Goal: Task Accomplishment & Management: Use online tool/utility

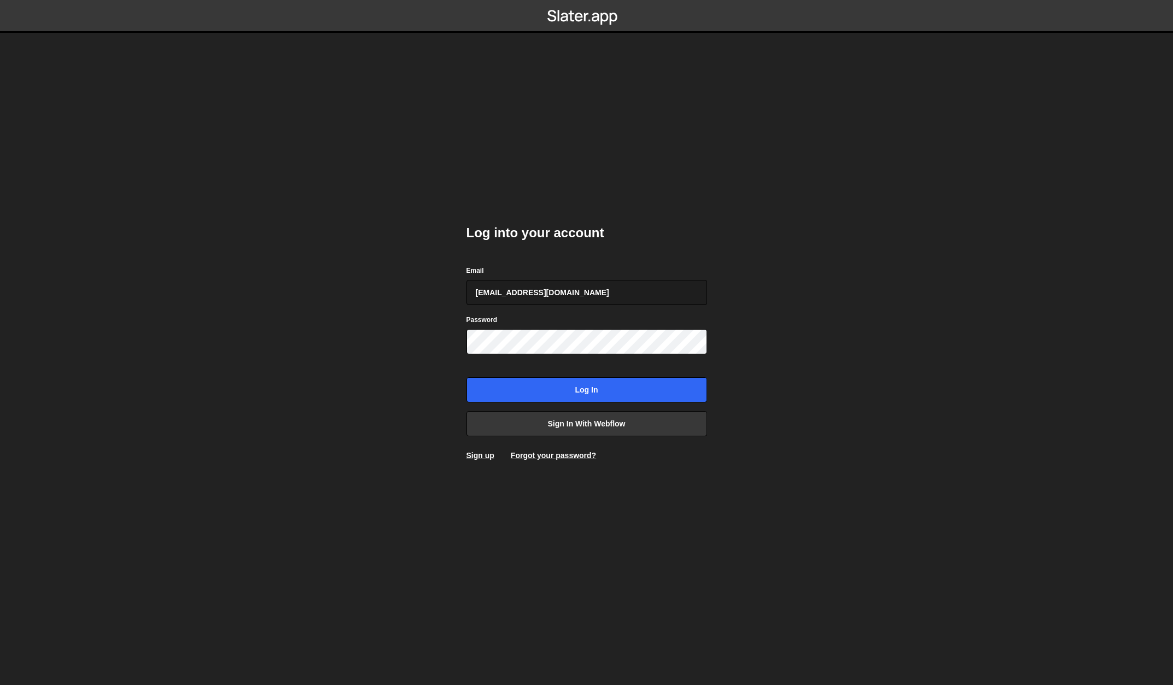
type input "webflow@vollprecht.com"
click at [466, 377] on input "Log in" at bounding box center [586, 389] width 241 height 25
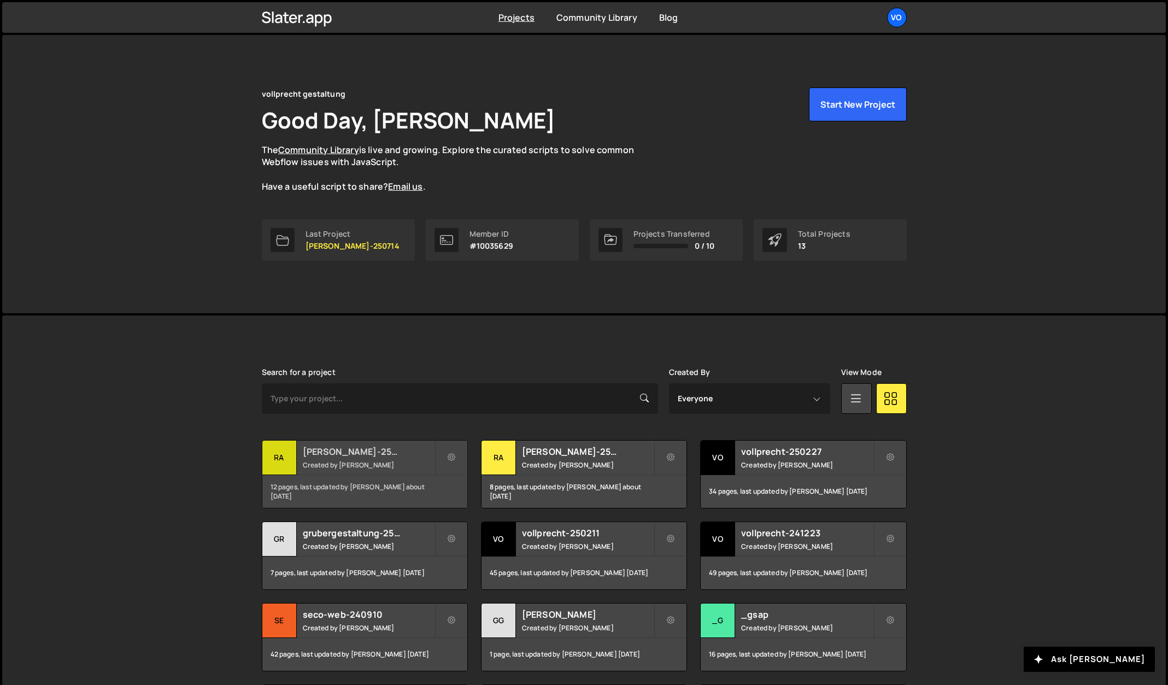
click at [280, 457] on div "ra" at bounding box center [279, 458] width 34 height 34
click at [281, 456] on div "ra" at bounding box center [279, 458] width 34 height 34
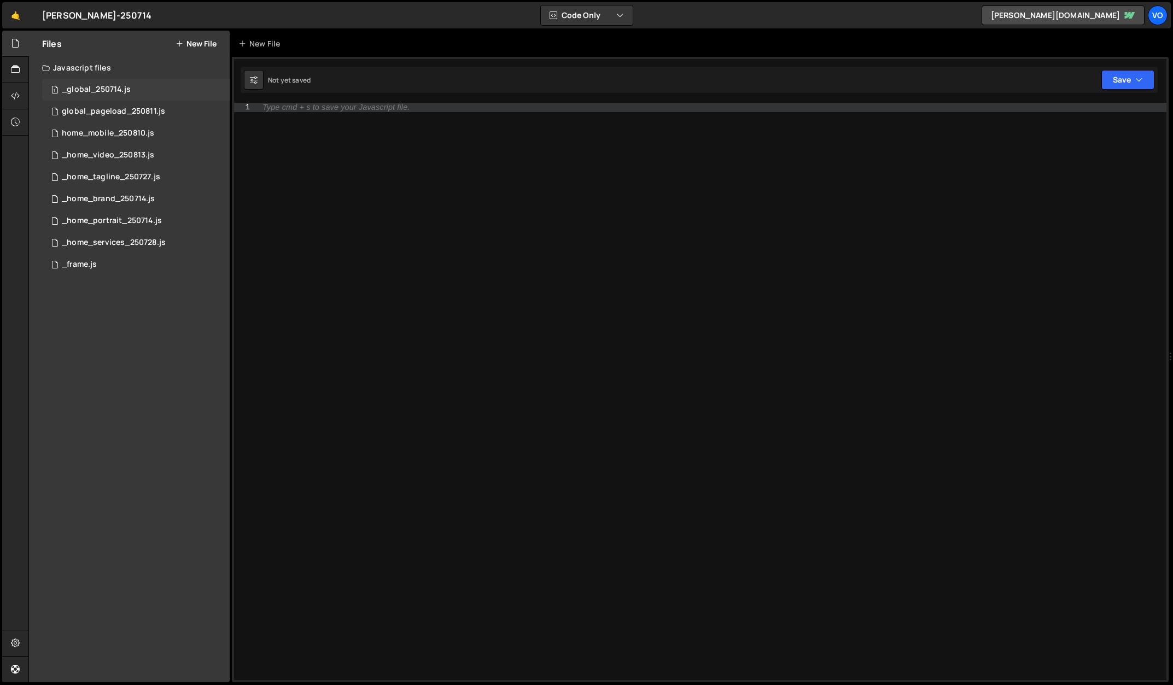
click at [71, 92] on div "_global_250714.js" at bounding box center [96, 90] width 69 height 10
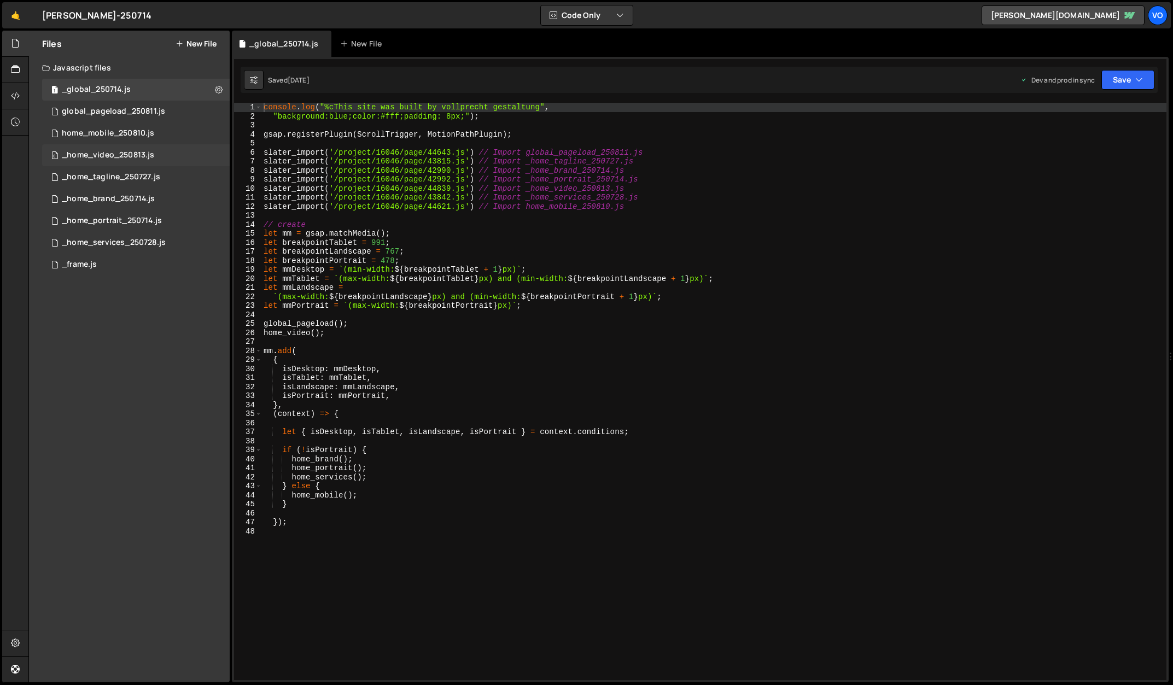
click at [93, 156] on div "_home_video_250813.js" at bounding box center [108, 155] width 92 height 10
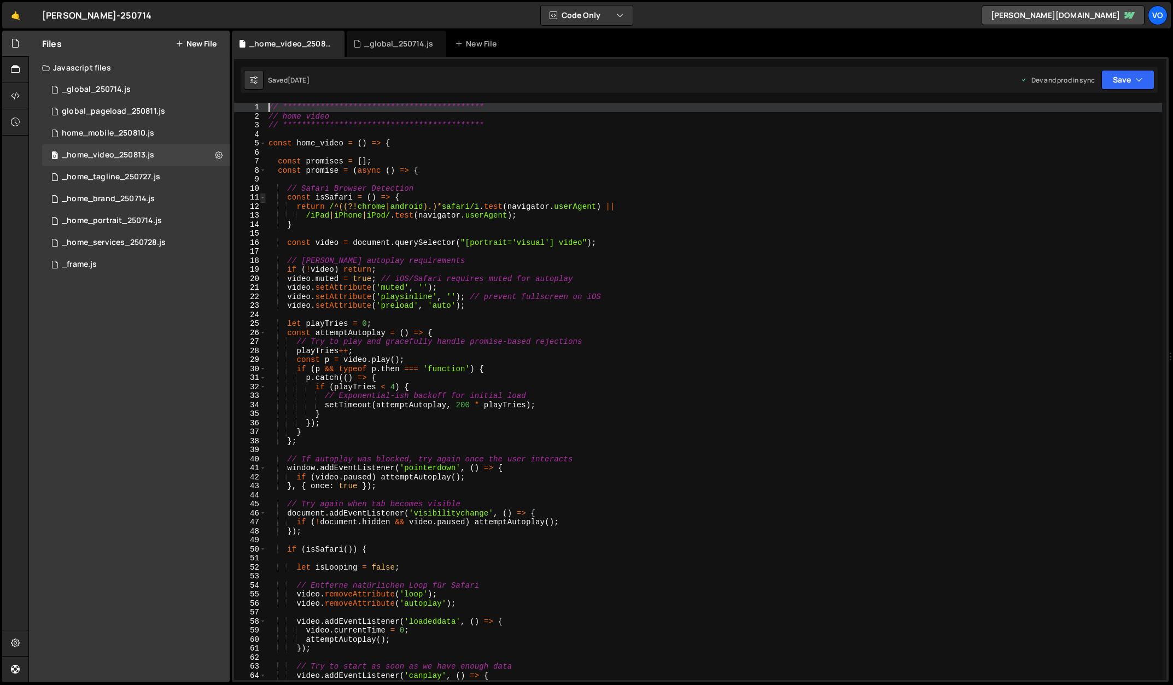
click at [263, 197] on span at bounding box center [263, 197] width 6 height 9
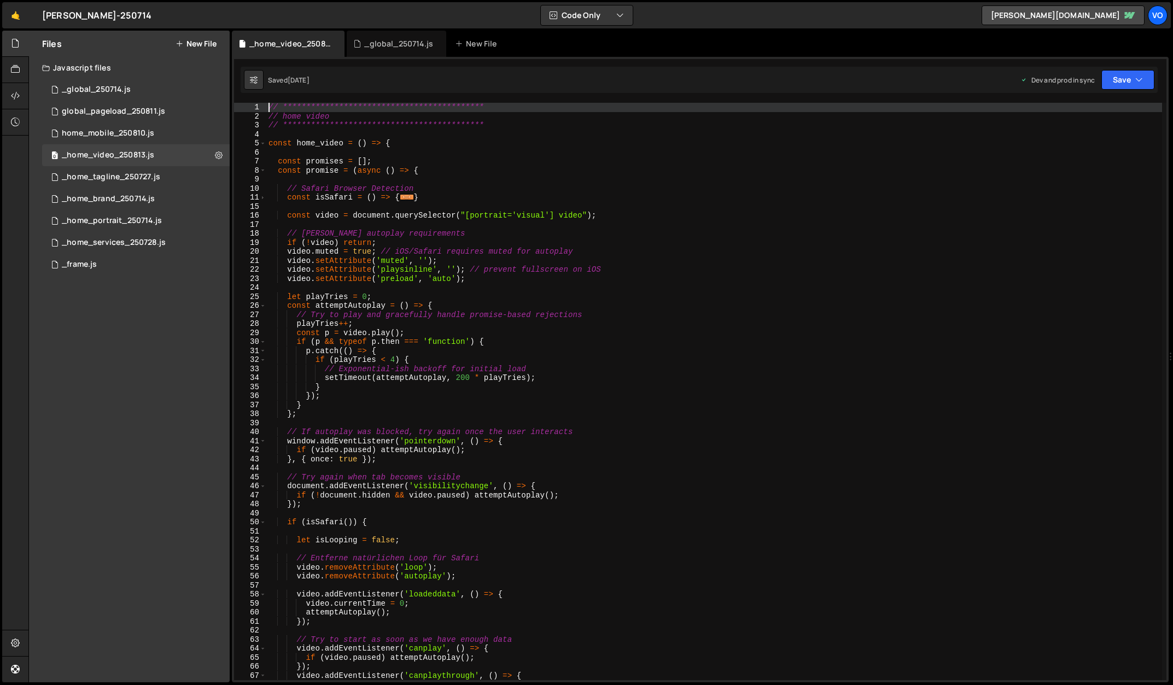
click at [304, 244] on div "**********" at bounding box center [713, 400] width 895 height 595
type textarea "if (!video) return;"
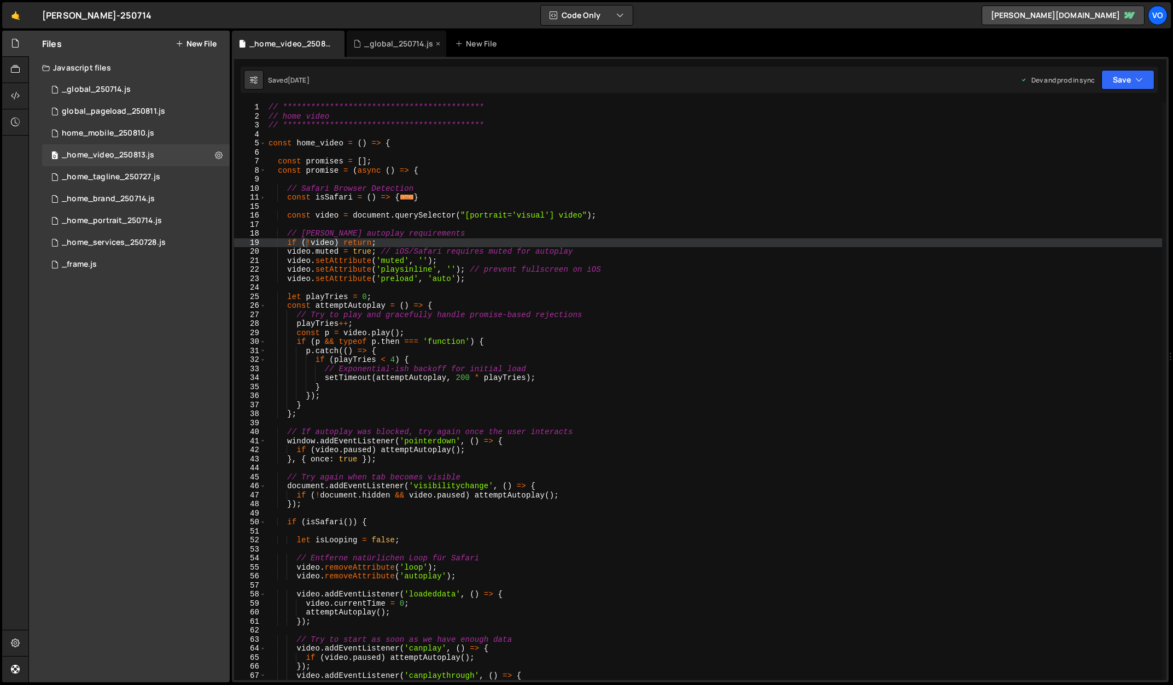
click at [391, 44] on div "_global_250714.js" at bounding box center [398, 43] width 69 height 11
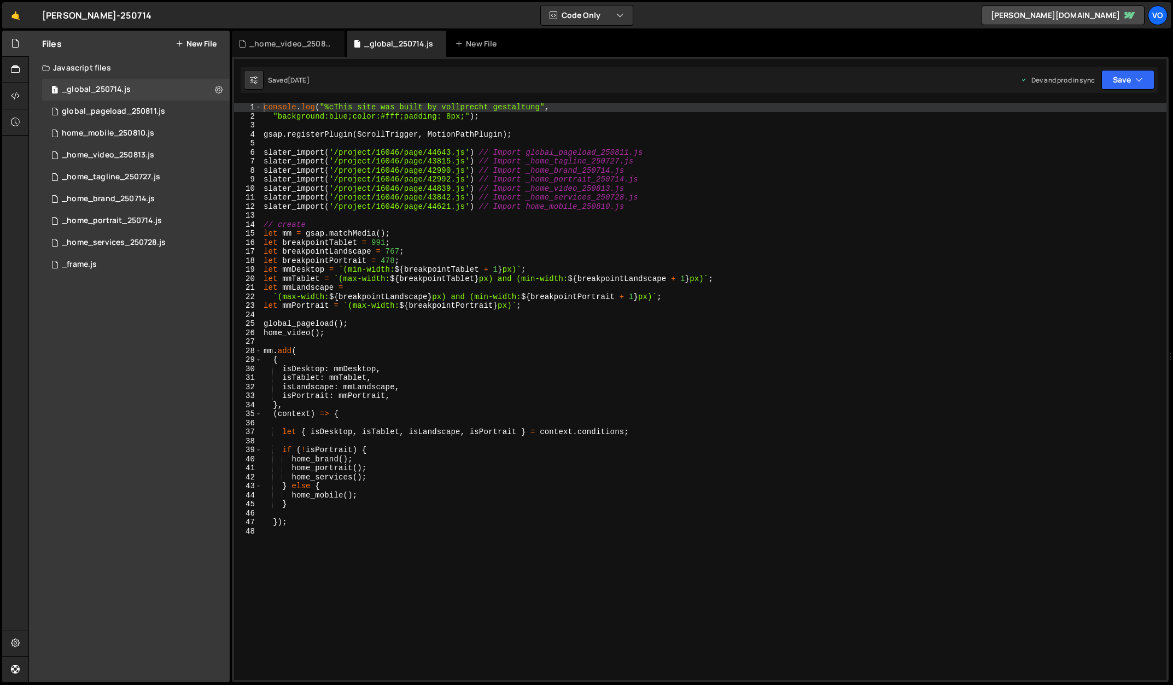
type textarea "global_pageload();"
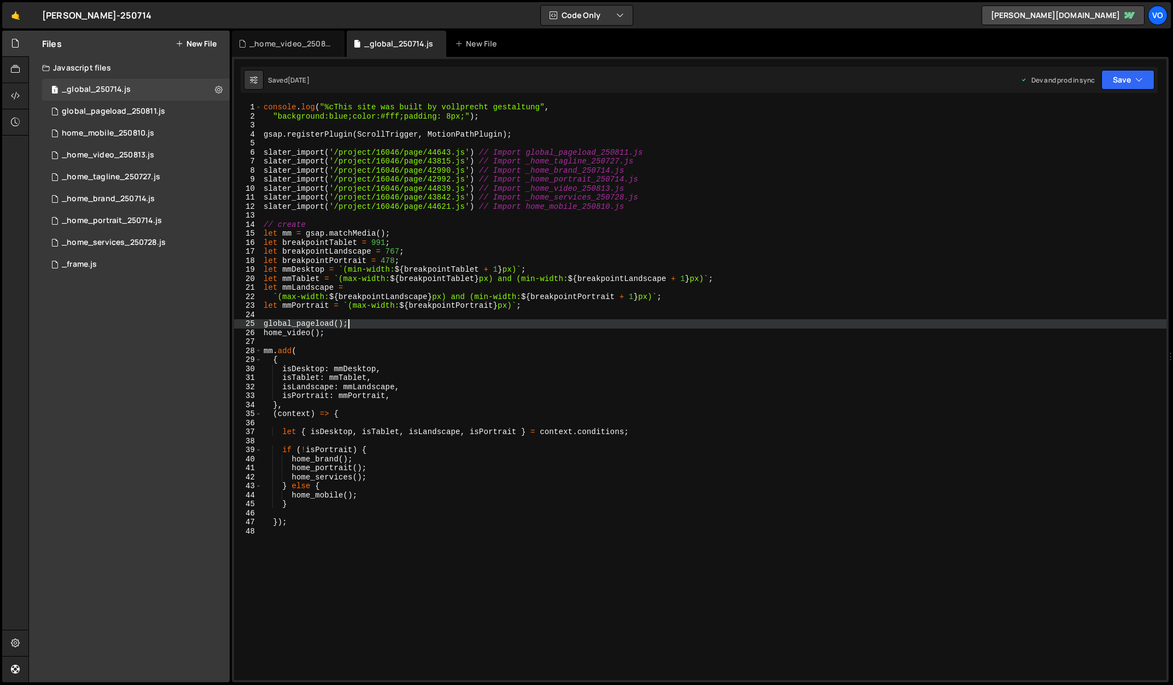
click at [364, 321] on div "console . log ( "%cThis site was built by vollprecht gestaltung" , "background:…" at bounding box center [713, 400] width 905 height 595
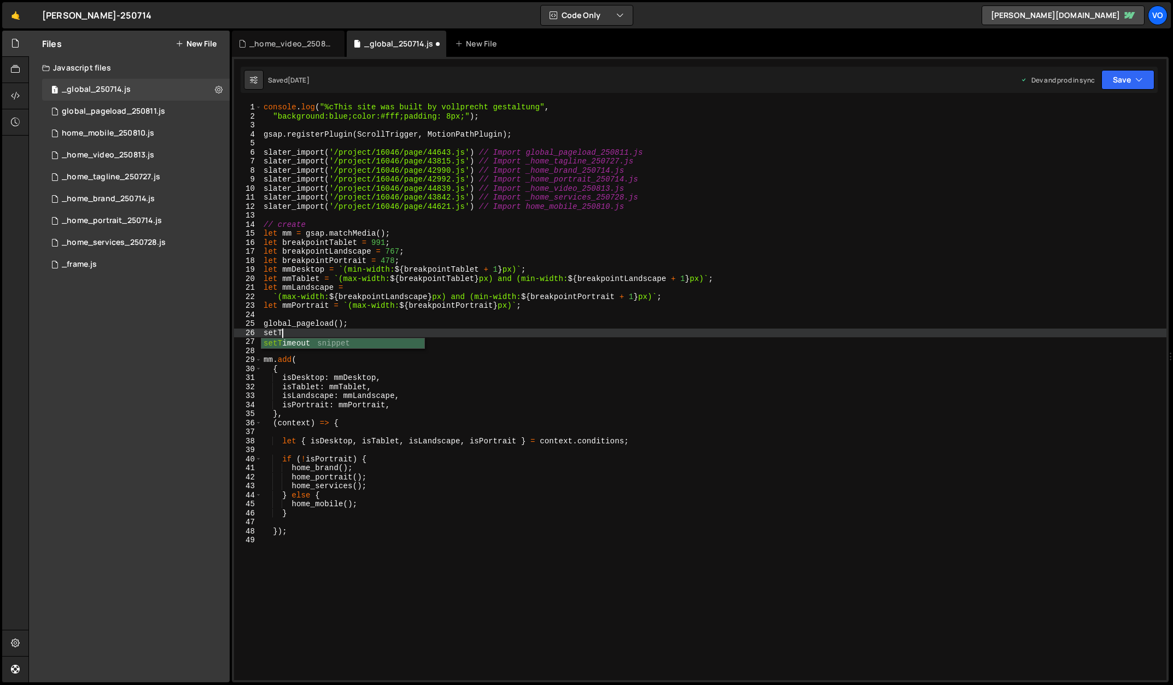
scroll to position [0, 1]
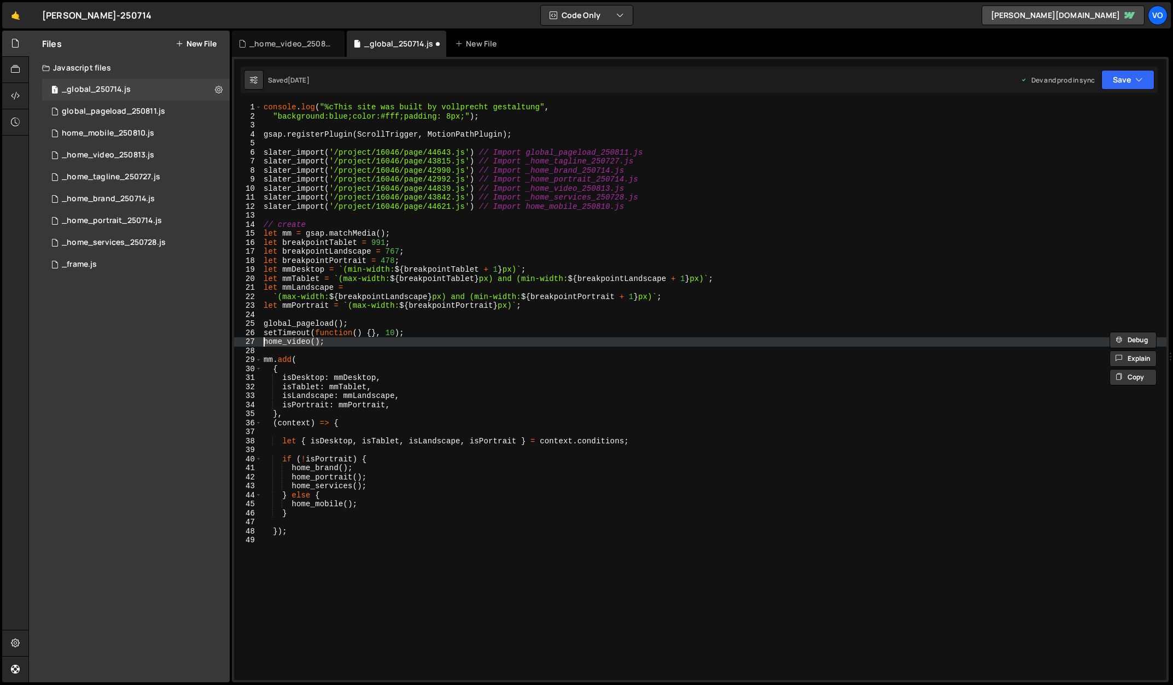
drag, startPoint x: 319, startPoint y: 343, endPoint x: 246, endPoint y: 342, distance: 73.3
click at [246, 342] on div "setTimeout(function() {}, 10); 1 2 3 4 5 6 7 8 9 10 11 12 13 14 15 16 17 18 19 …" at bounding box center [700, 391] width 932 height 577
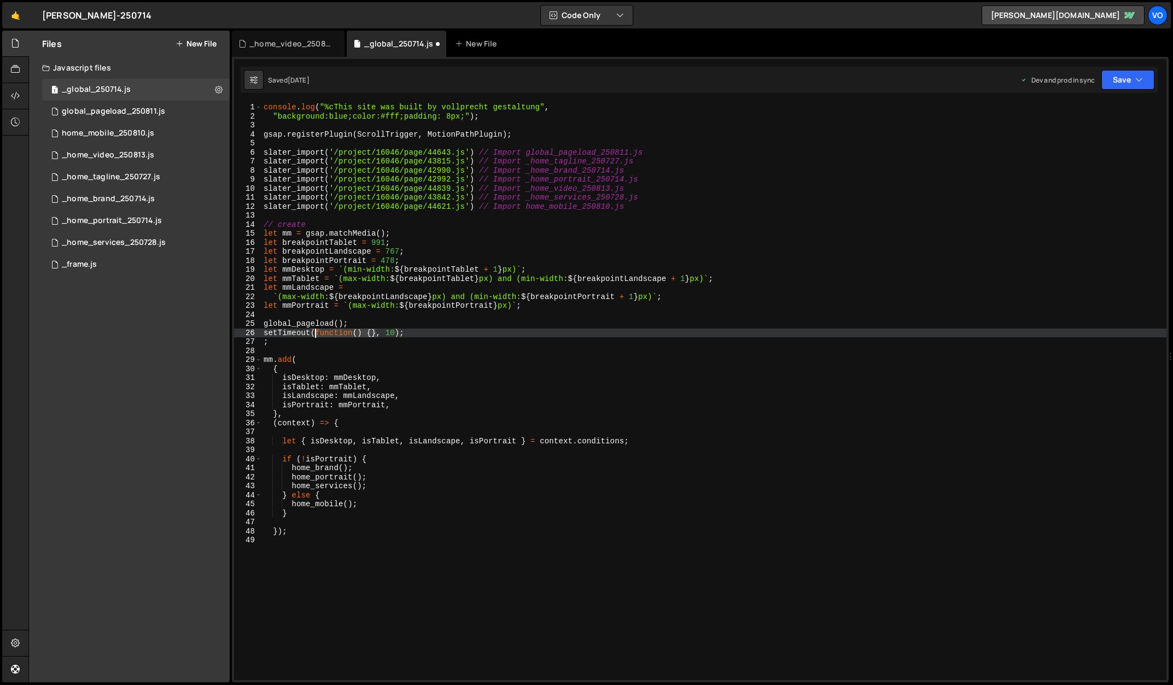
drag, startPoint x: 375, startPoint y: 333, endPoint x: 315, endPoint y: 333, distance: 59.6
click at [315, 333] on div "console . log ( "%cThis site was built by vollprecht gestaltung" , "background:…" at bounding box center [713, 400] width 905 height 595
paste textarea "home_video()"
click at [377, 333] on div "console . log ( "%cThis site was built by vollprecht gestaltung" , "background:…" at bounding box center [713, 400] width 905 height 595
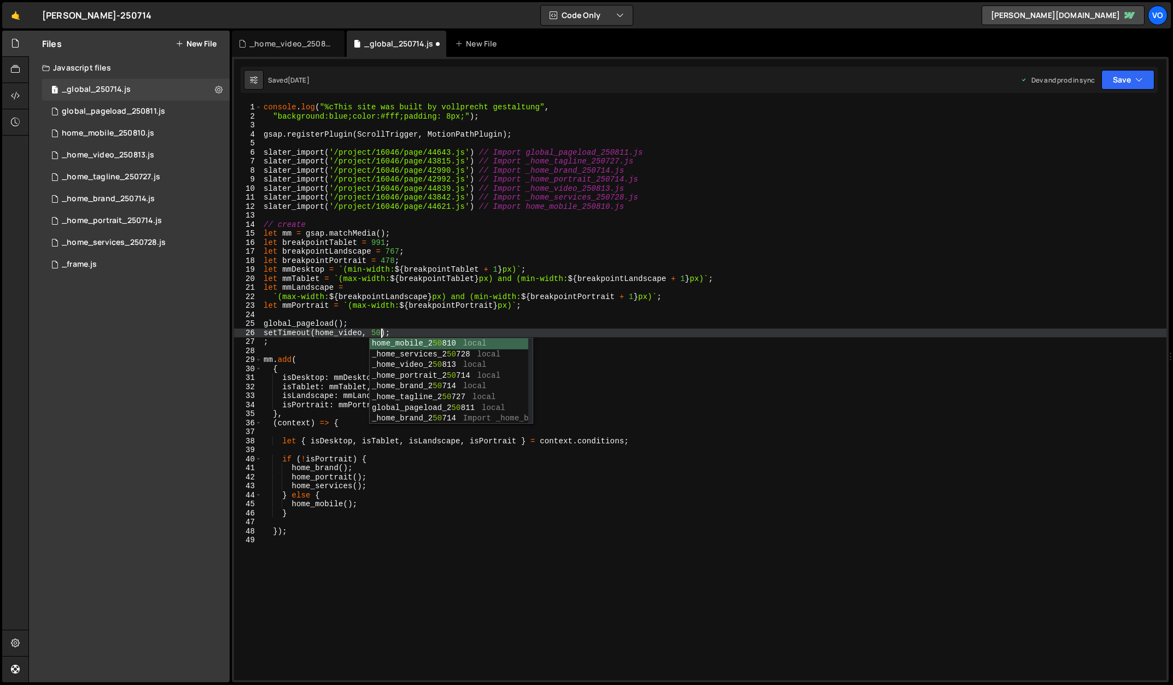
scroll to position [0, 8]
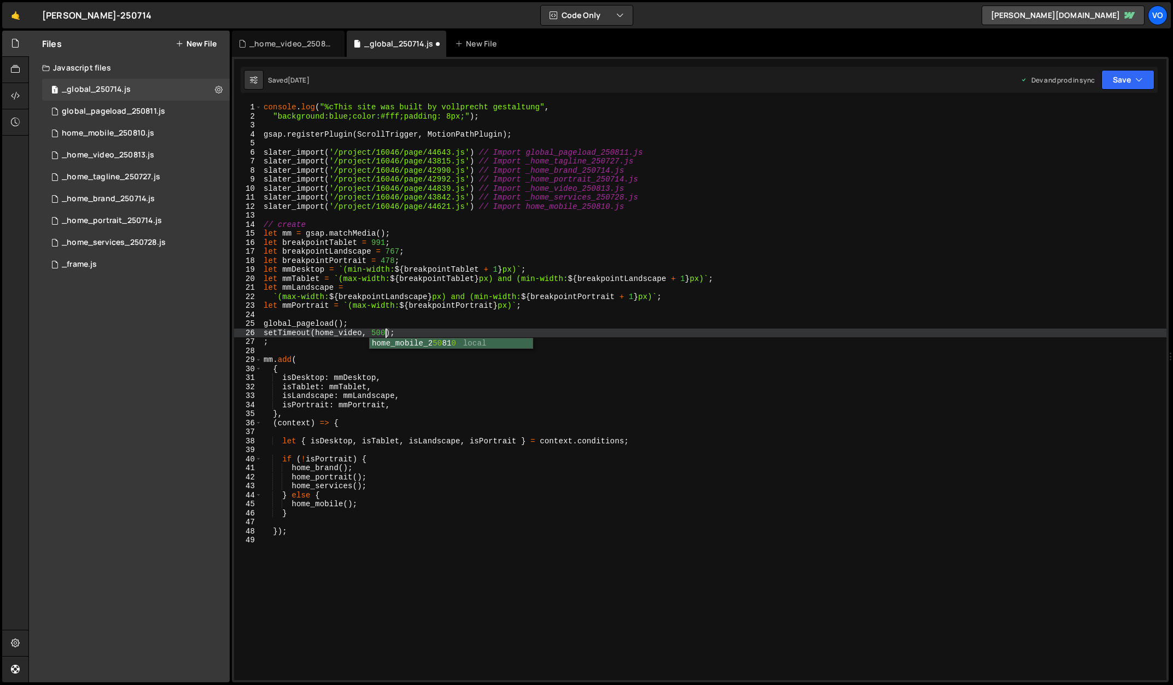
click at [300, 342] on div "console . log ( "%cThis site was built by vollprecht gestaltung" , "background:…" at bounding box center [713, 400] width 905 height 595
type textarea ";"
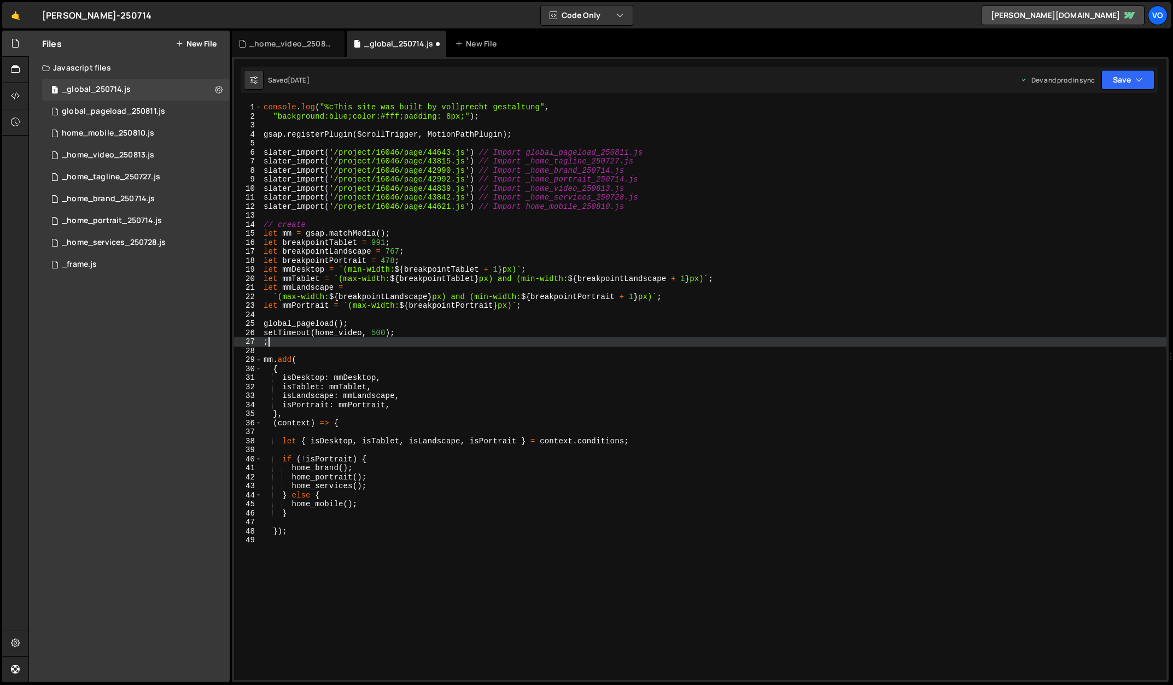
scroll to position [0, 0]
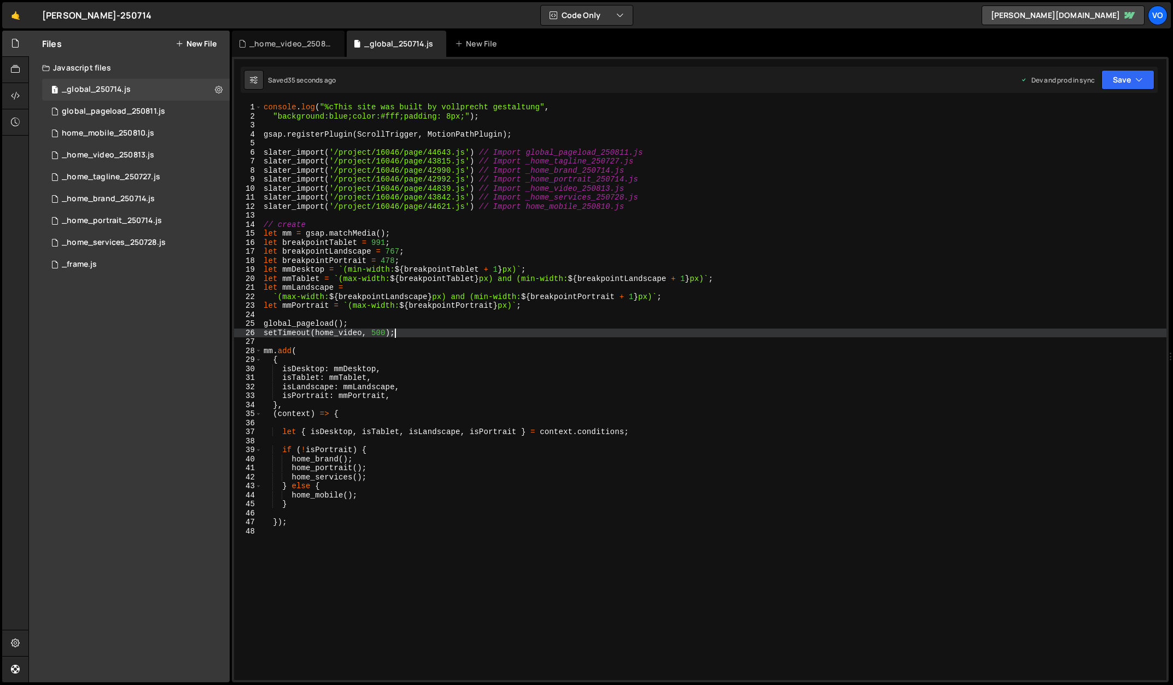
click at [264, 335] on div "console . log ( "%cThis site was built by vollprecht gestaltung" , "background:…" at bounding box center [713, 400] width 905 height 595
type textarea "setTimeout(home_video, 500);"
click at [286, 39] on div "_home_video_250813.js" at bounding box center [290, 43] width 82 height 11
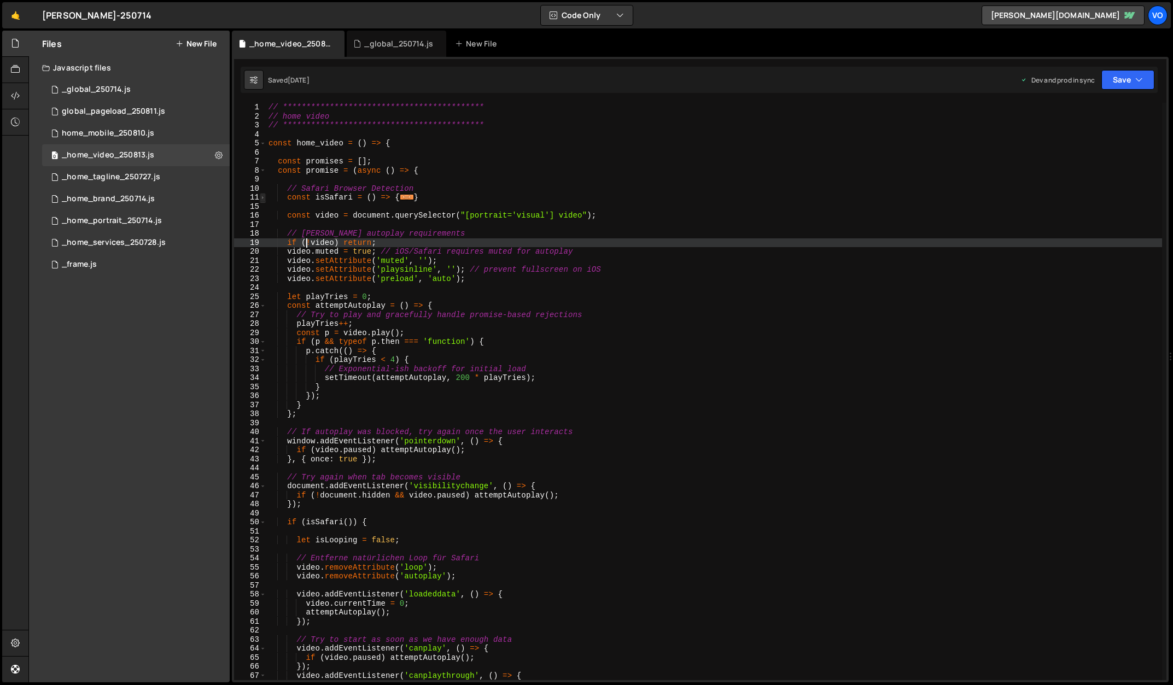
click at [262, 198] on span at bounding box center [263, 197] width 6 height 9
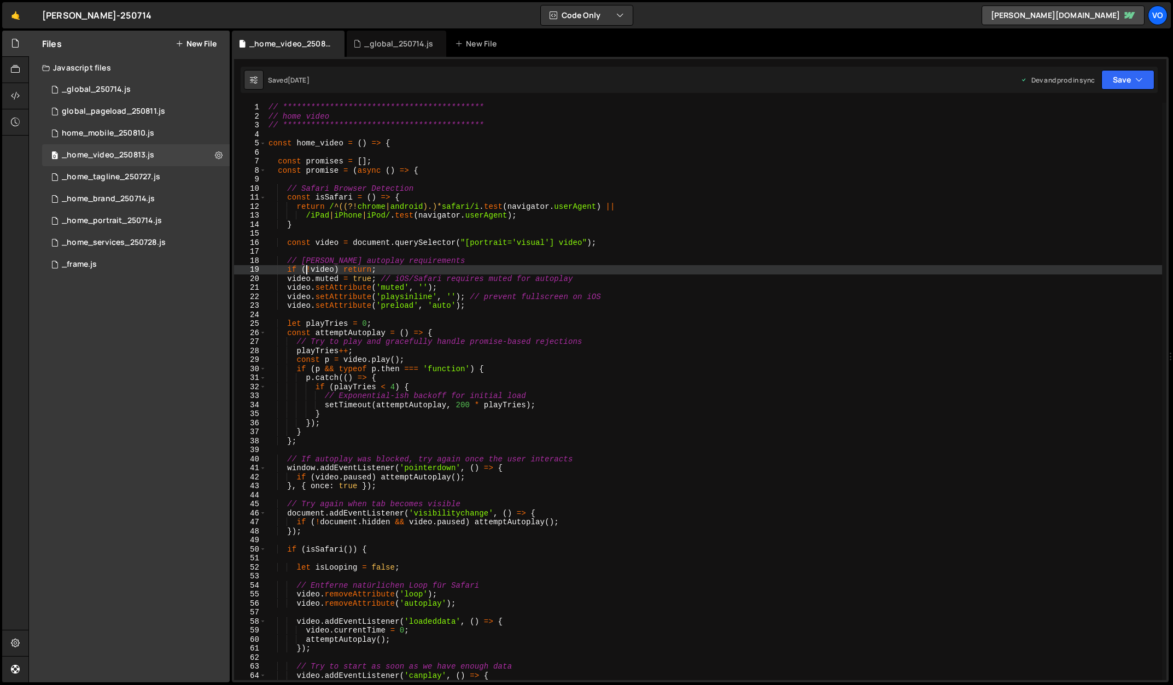
click at [493, 307] on div "**********" at bounding box center [713, 400] width 895 height 595
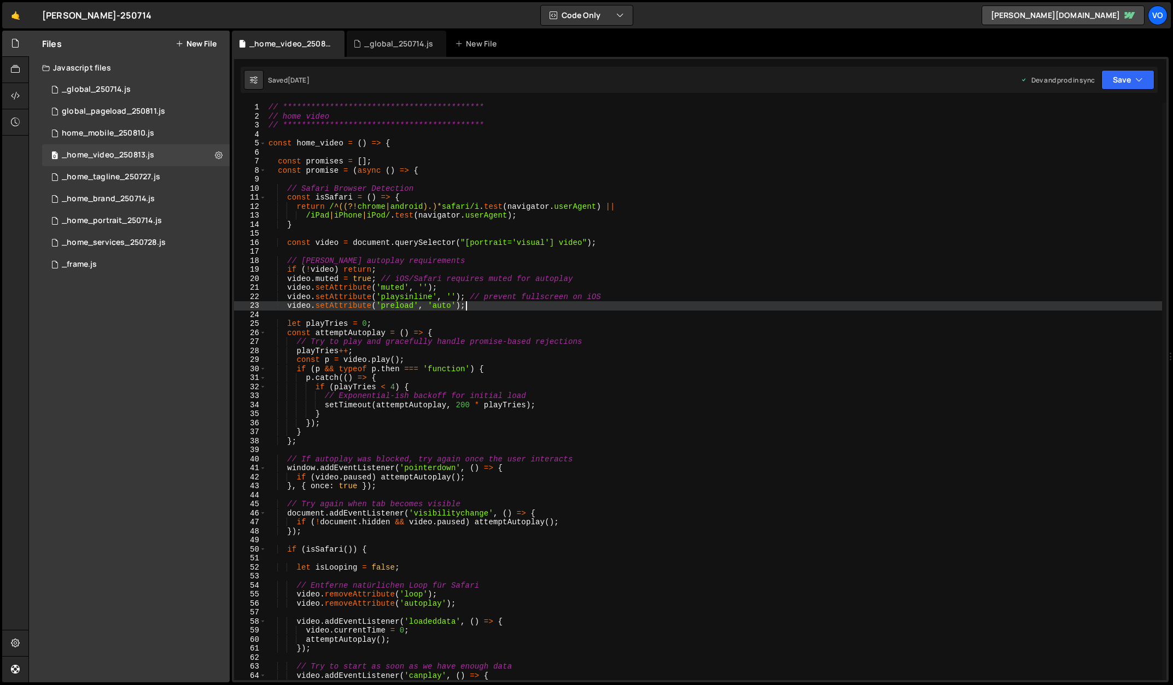
click at [288, 307] on div "**********" at bounding box center [713, 400] width 895 height 595
click at [460, 406] on div "**********" at bounding box center [713, 400] width 895 height 595
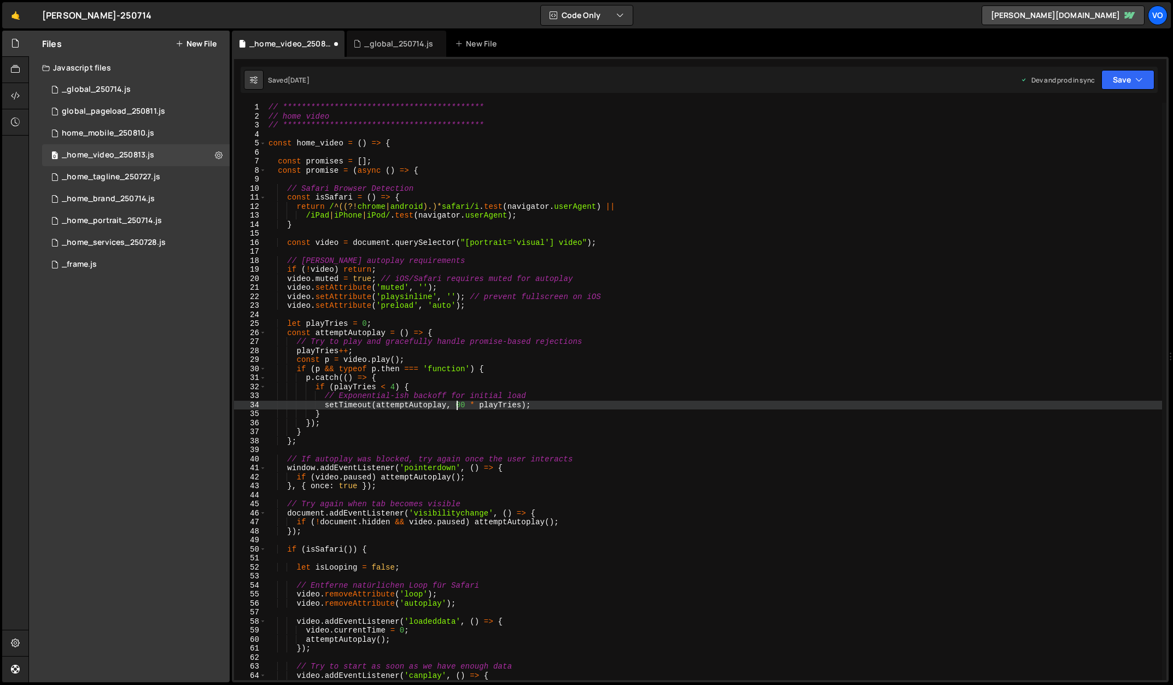
scroll to position [0, 13]
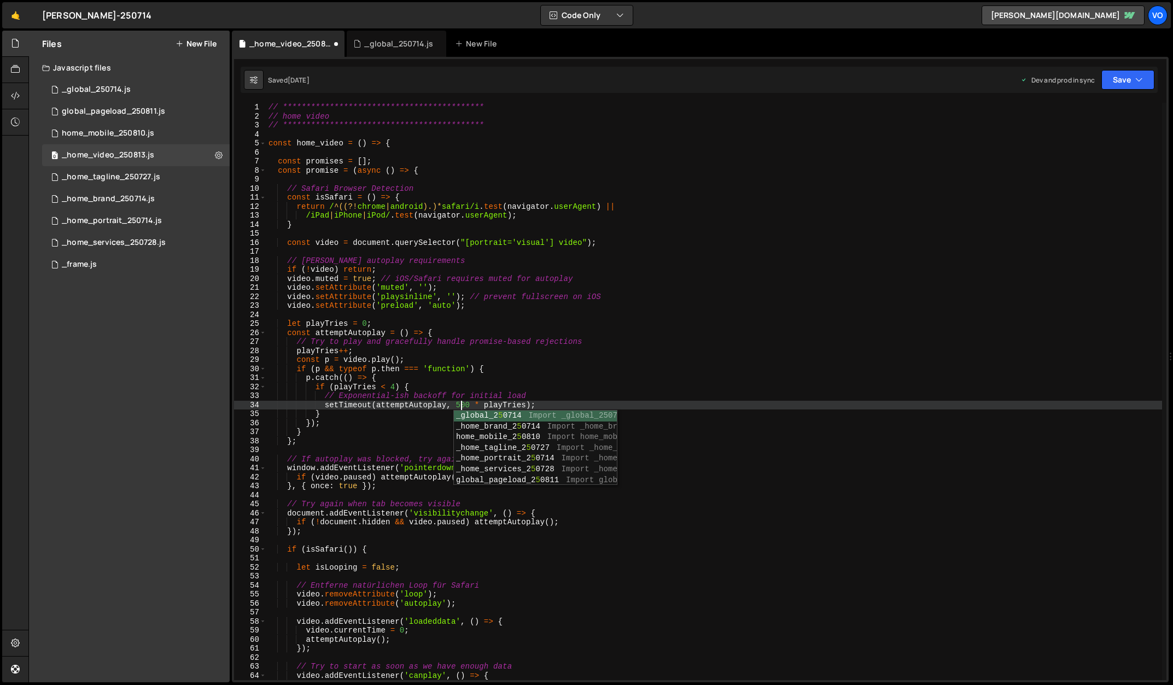
click at [596, 368] on div "**********" at bounding box center [713, 400] width 895 height 595
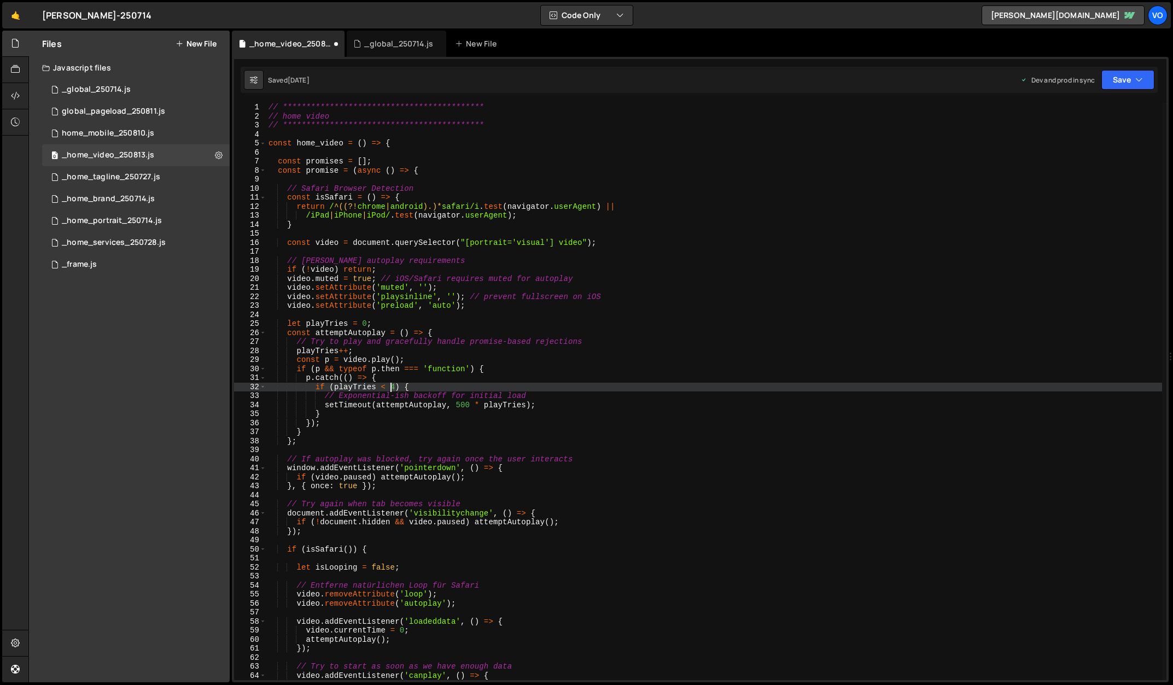
click at [391, 387] on div "**********" at bounding box center [713, 400] width 895 height 595
click at [607, 354] on div "**********" at bounding box center [713, 400] width 895 height 595
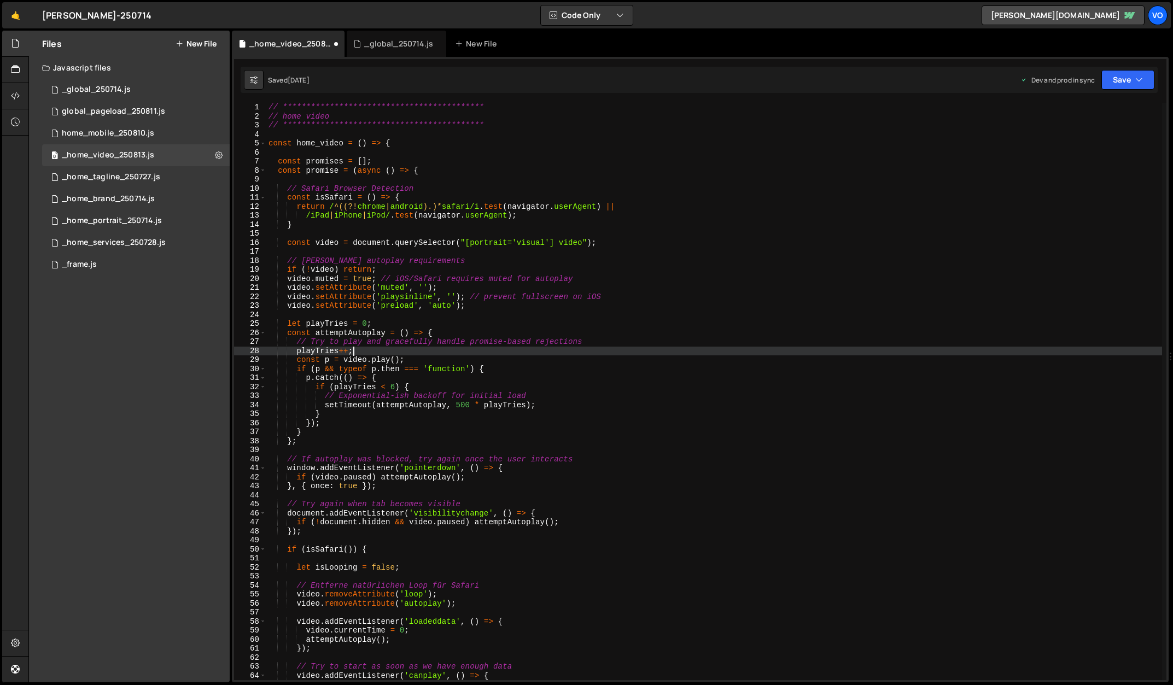
scroll to position [0, 5]
click at [427, 361] on div "**********" at bounding box center [713, 400] width 895 height 595
type textarea "const p = video.play();"
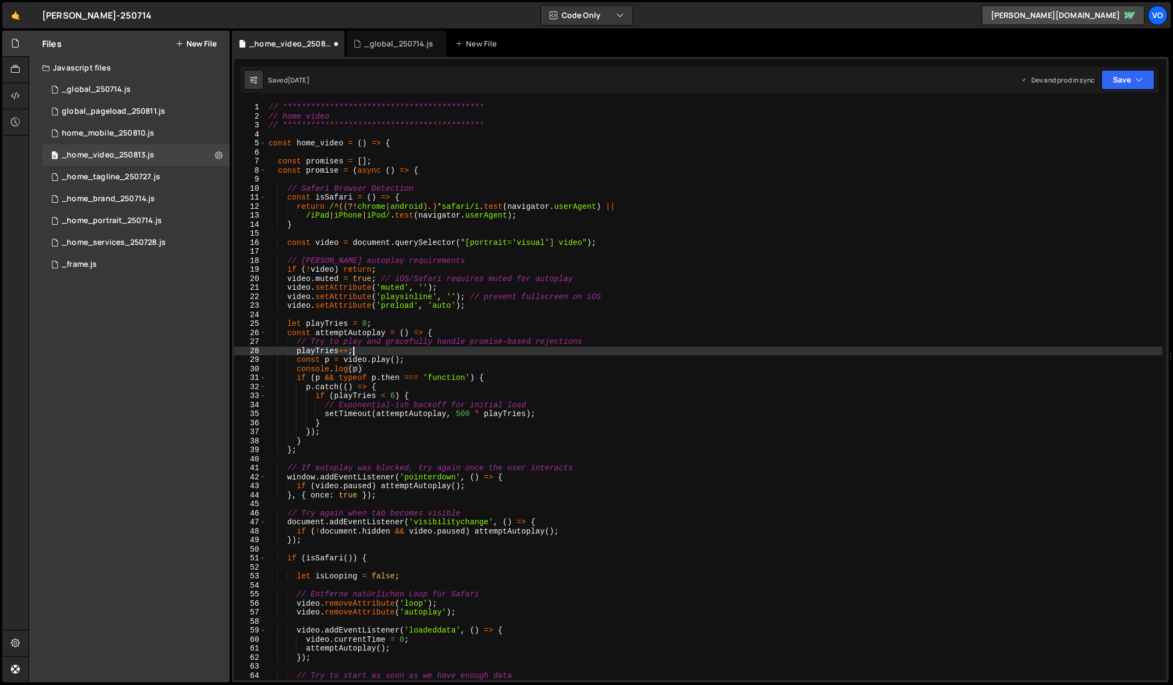
click at [444, 350] on div "**********" at bounding box center [713, 400] width 895 height 595
click at [405, 365] on div "**********" at bounding box center [713, 400] width 895 height 595
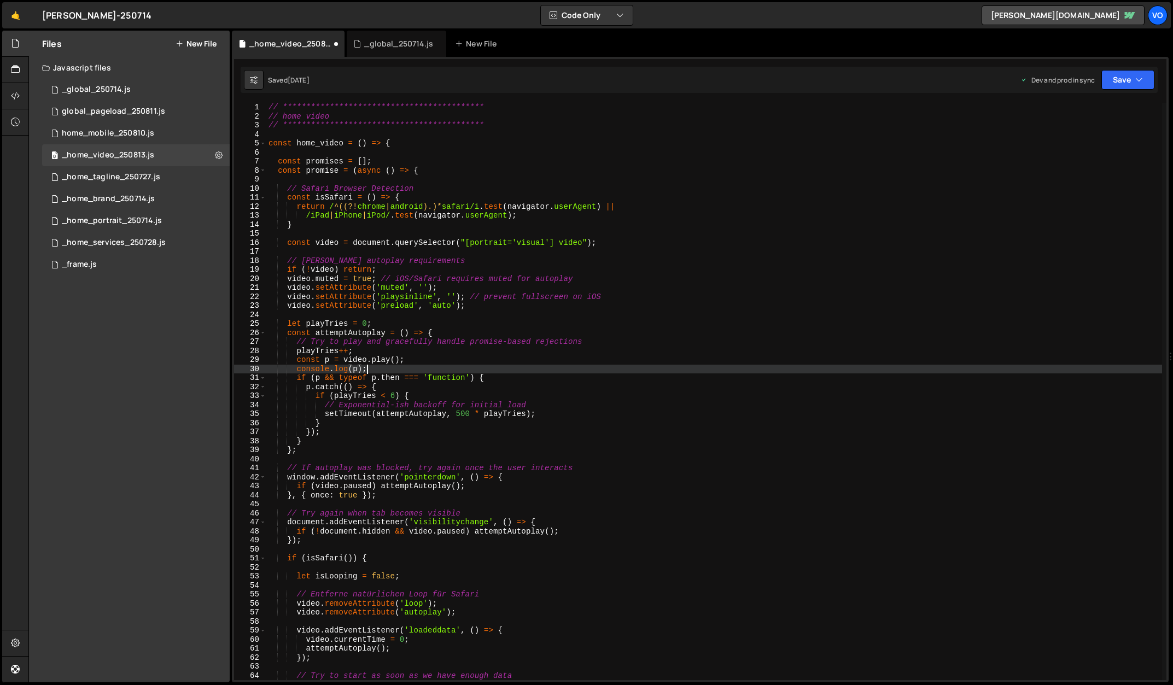
scroll to position [0, 6]
click at [454, 335] on div "**********" at bounding box center [713, 400] width 895 height 595
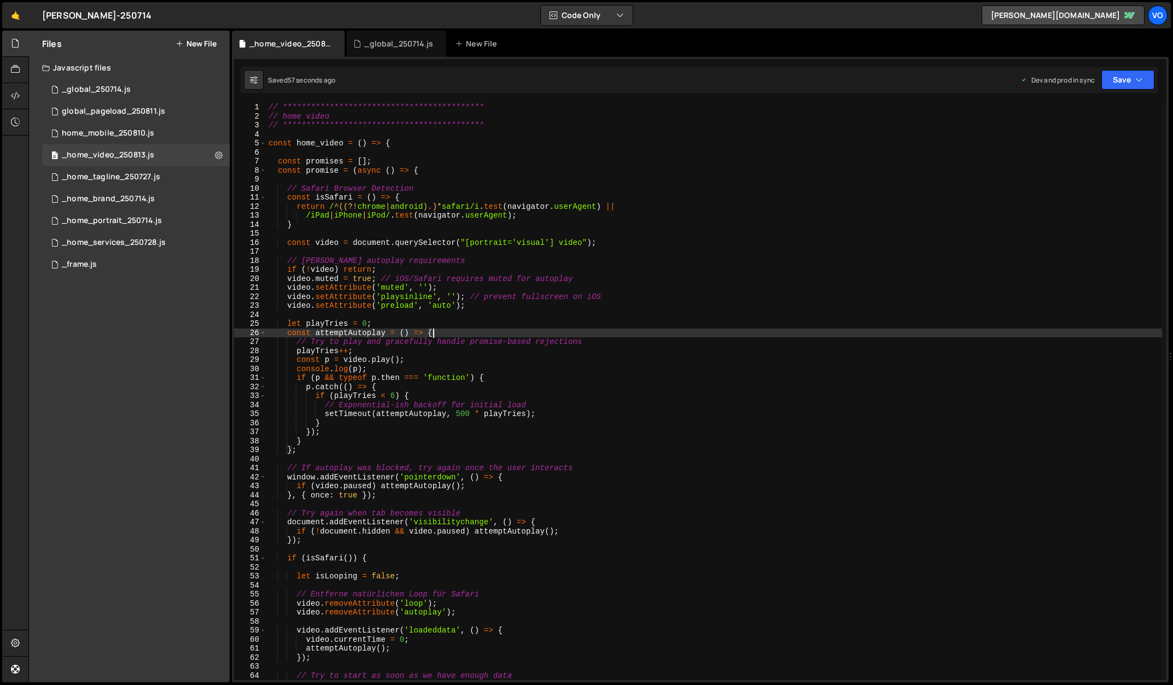
click at [610, 243] on div "**********" at bounding box center [713, 400] width 895 height 595
type textarea "const video = document.querySelector("[portrait='visual'] video");"
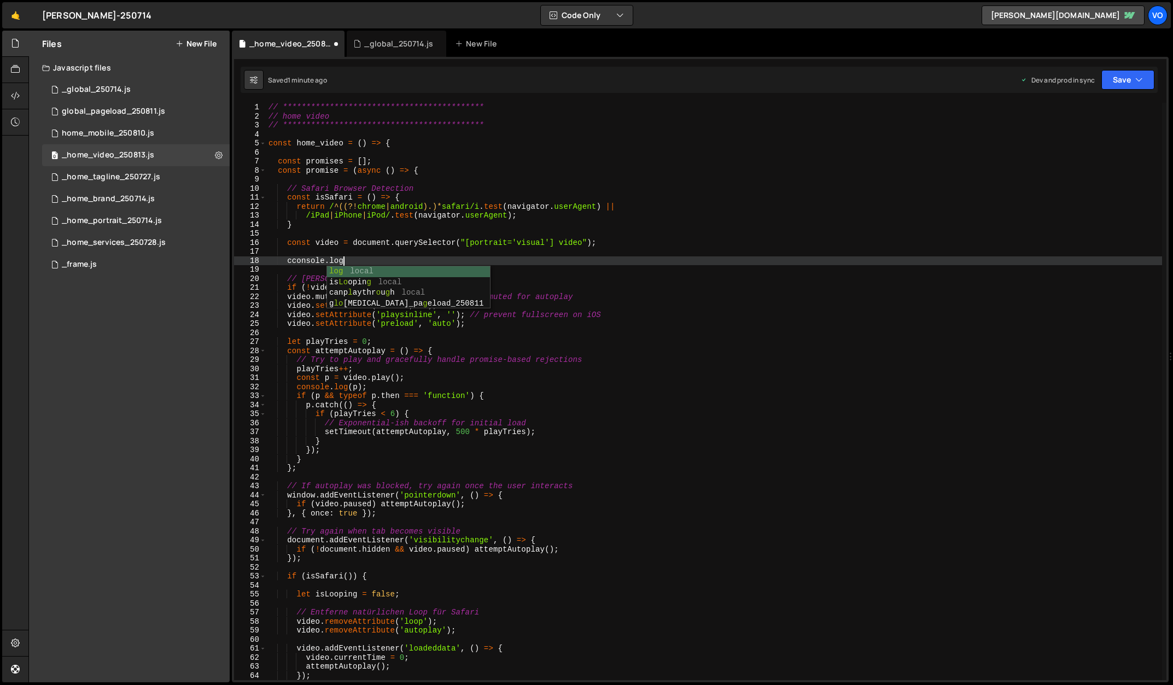
scroll to position [0, 5]
click at [336, 201] on div "**********" at bounding box center [713, 400] width 895 height 595
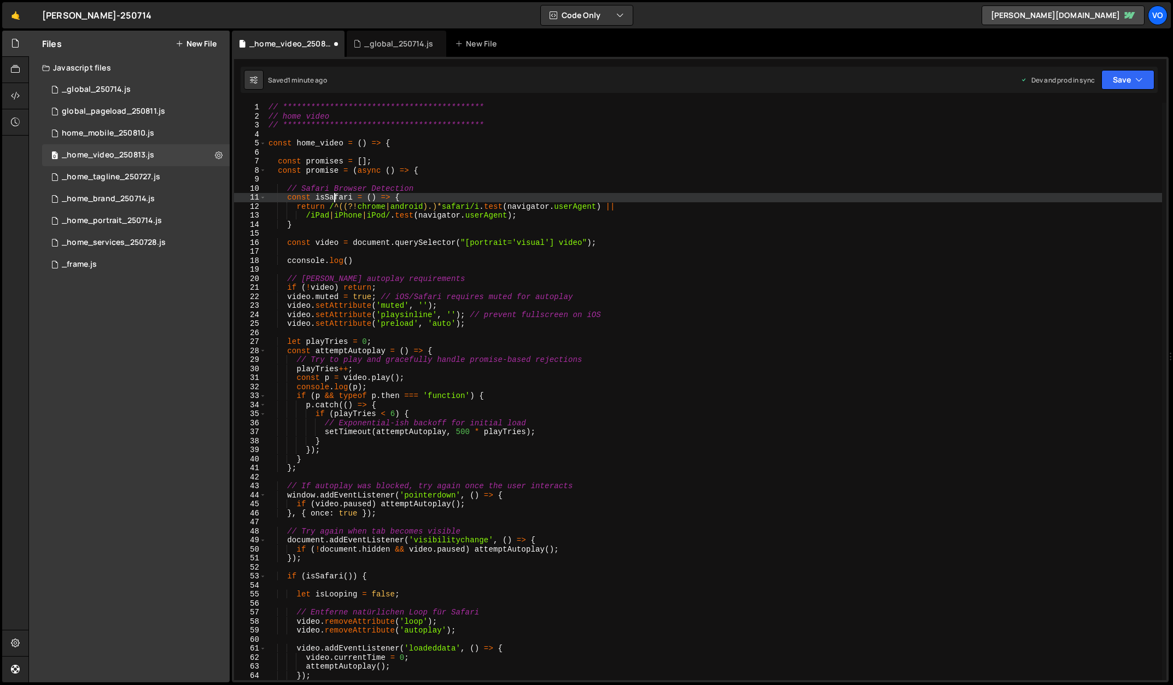
click at [336, 201] on div "**********" at bounding box center [713, 400] width 895 height 595
click at [347, 262] on div "**********" at bounding box center [713, 400] width 895 height 595
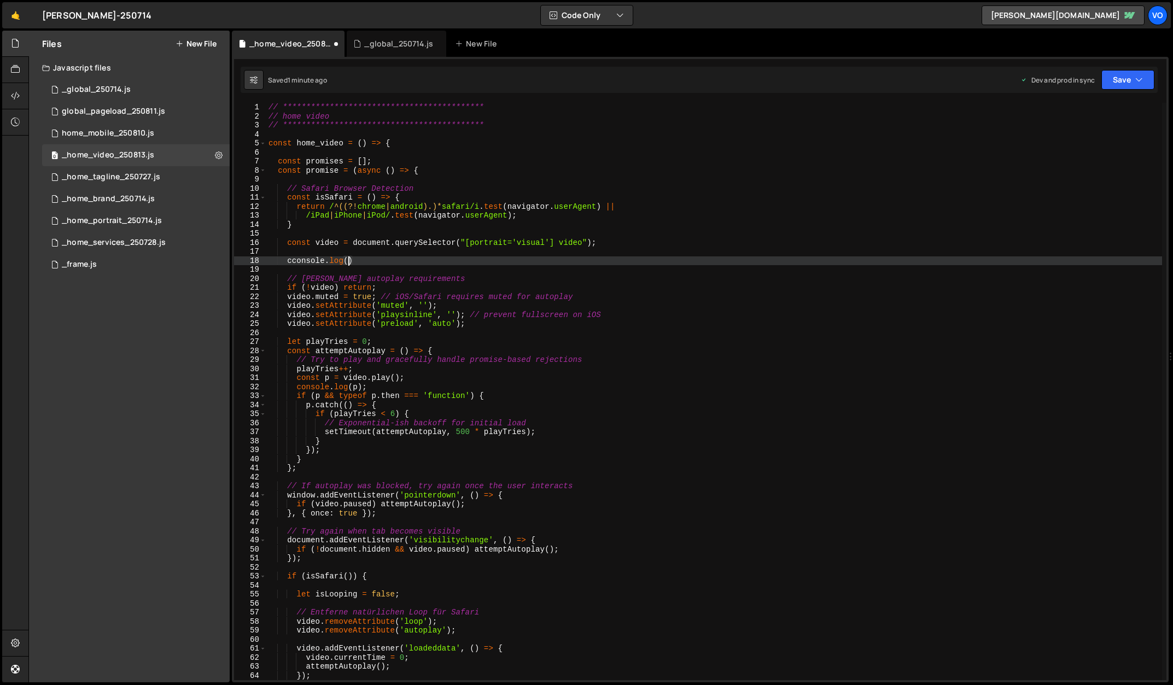
paste textarea "isSafari"
click at [413, 262] on div "**********" at bounding box center [713, 400] width 895 height 595
click at [294, 262] on div "**********" at bounding box center [713, 400] width 895 height 595
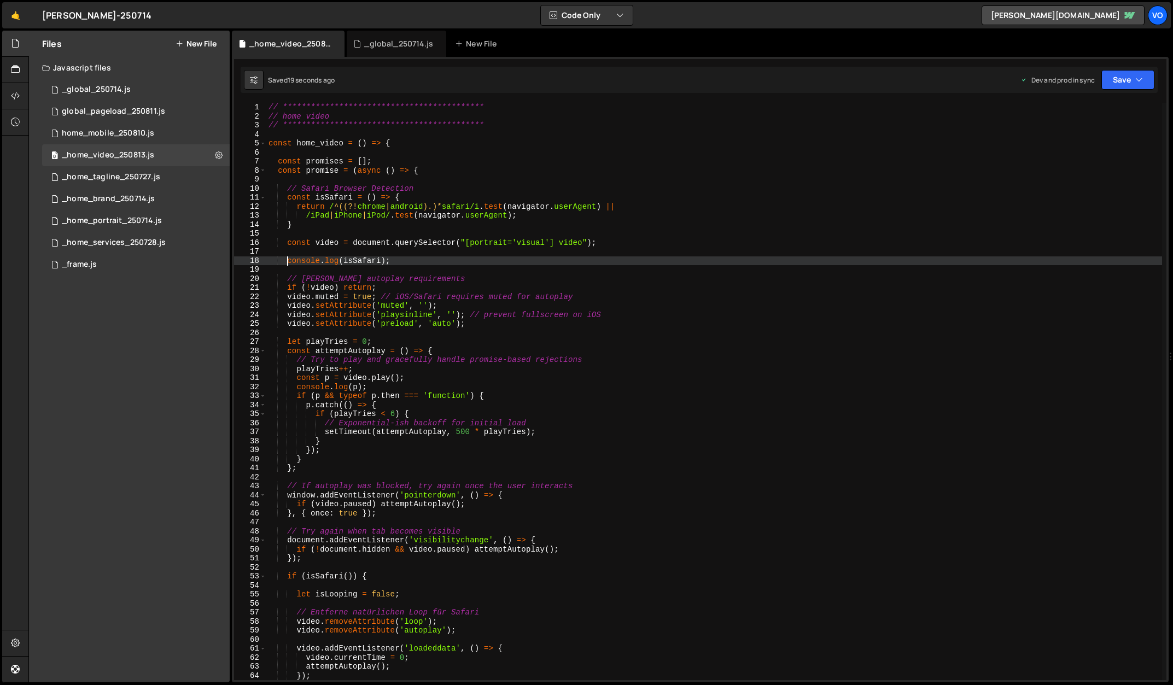
click at [383, 261] on div "**********" at bounding box center [713, 400] width 895 height 595
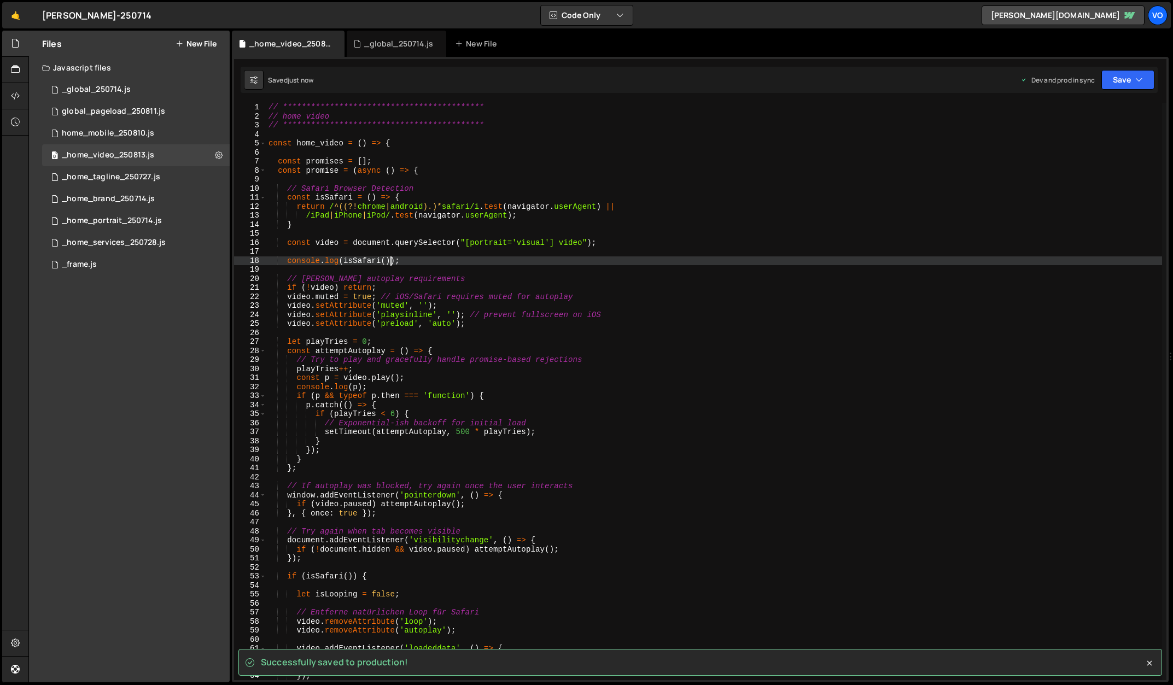
type textarea "console.log(isSafari());"
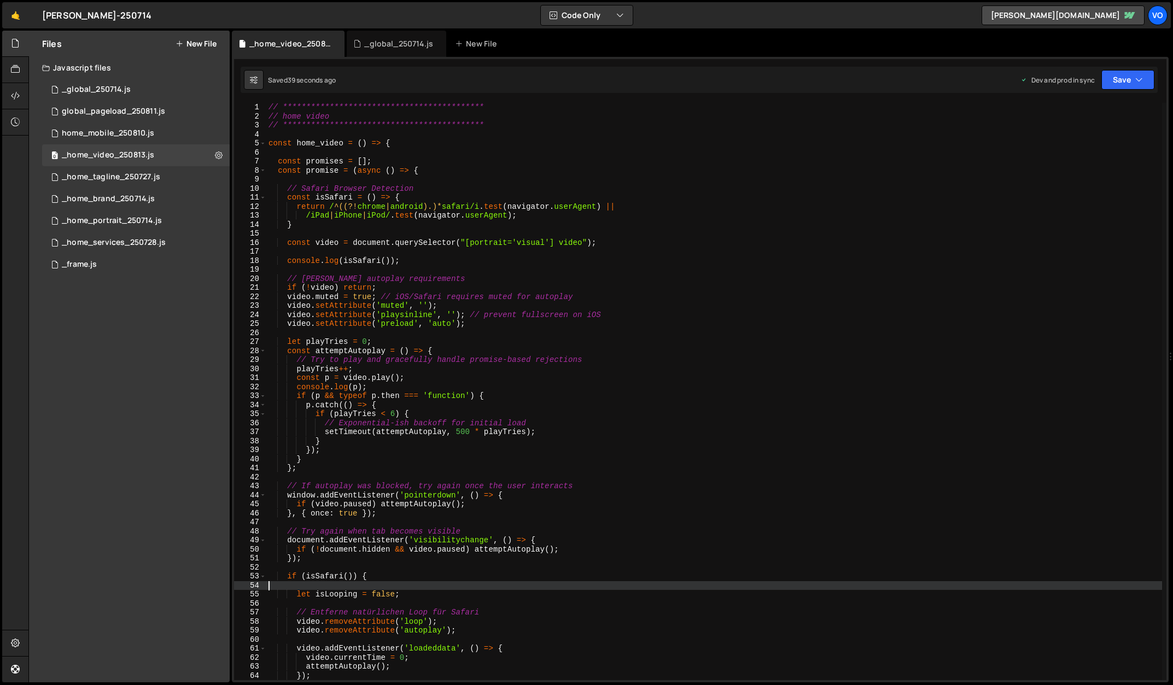
click at [385, 582] on div "**********" at bounding box center [713, 400] width 895 height 595
click at [421, 595] on div "**********" at bounding box center [713, 400] width 895 height 595
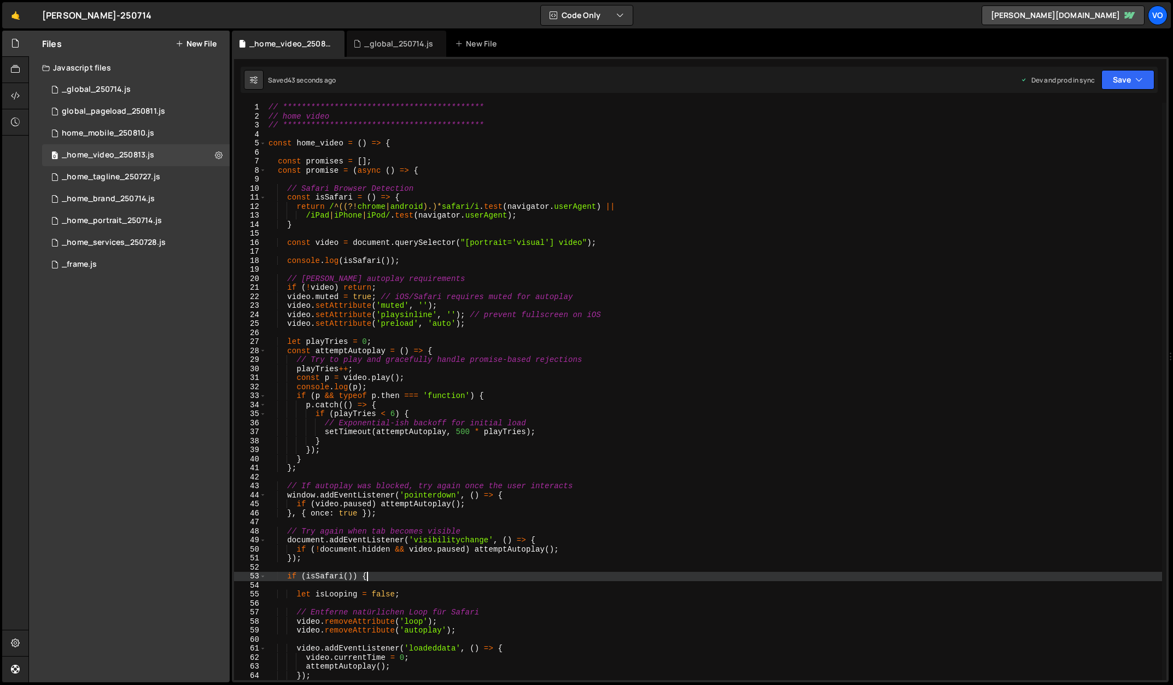
click at [391, 576] on div "**********" at bounding box center [713, 400] width 895 height 595
type textarea "if (isSafari()) {"
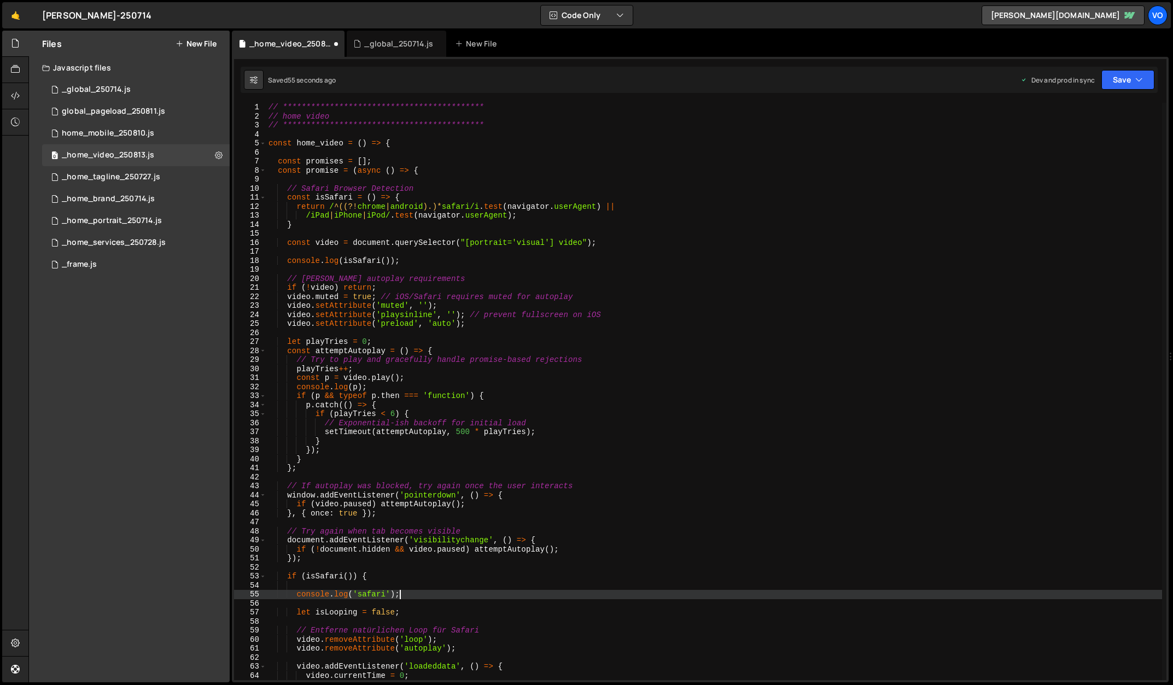
scroll to position [0, 8]
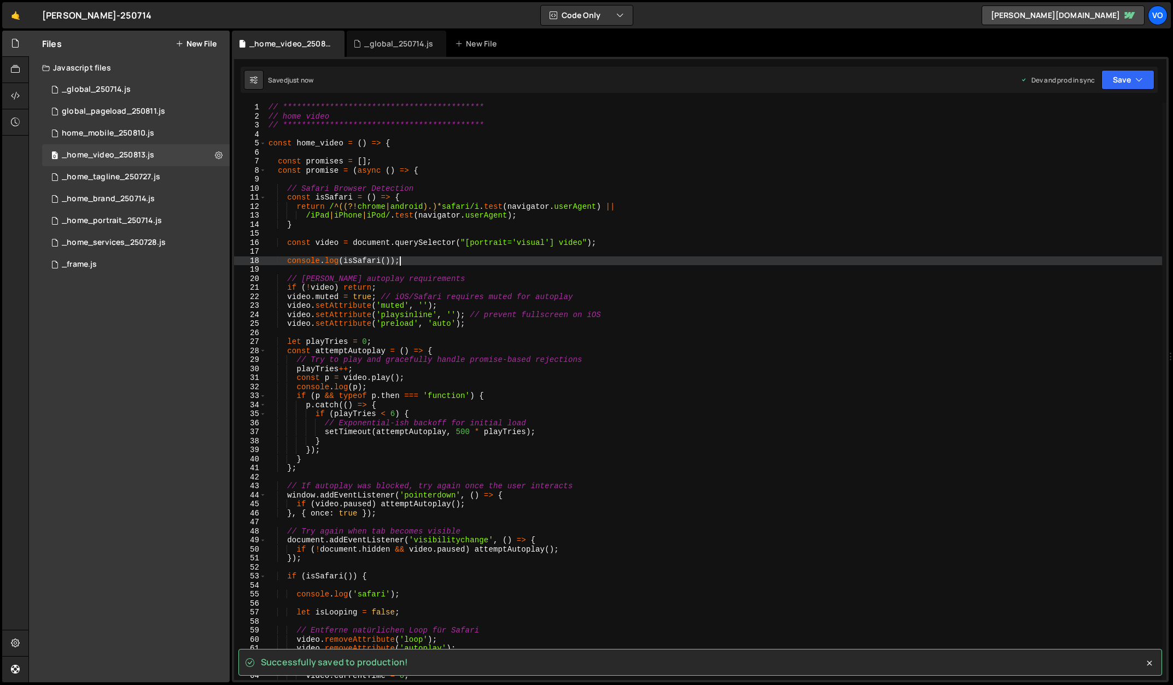
click at [412, 262] on div "**********" at bounding box center [713, 400] width 895 height 595
type textarea "console.log(isSafari());"
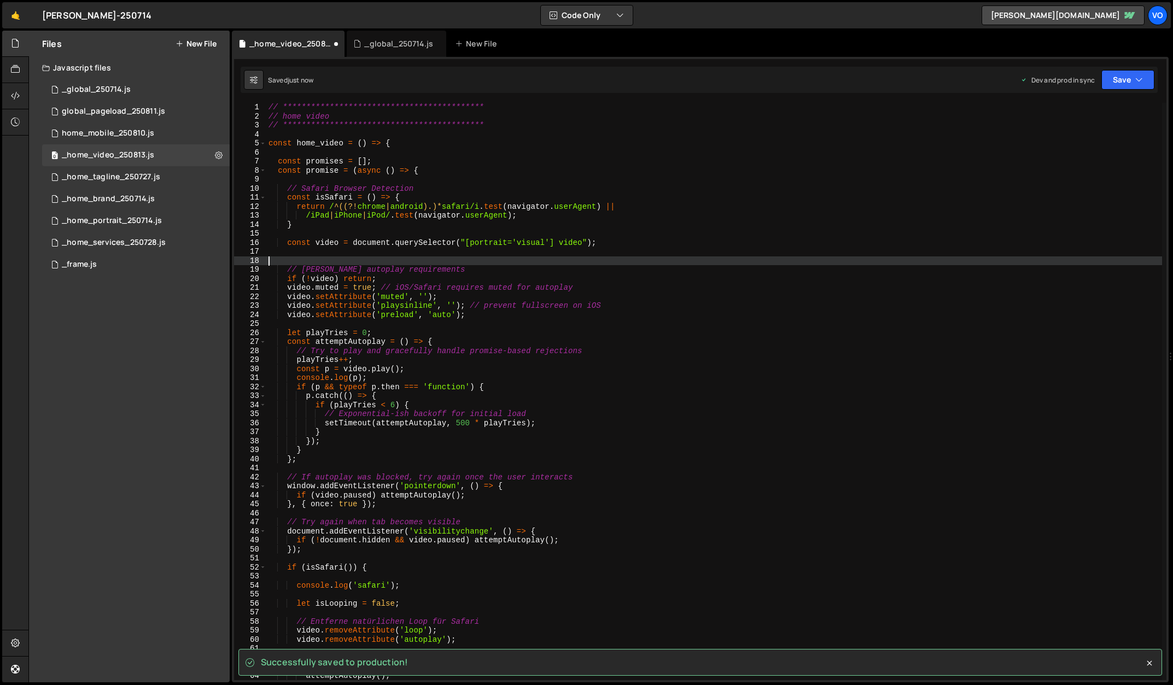
scroll to position [0, 0]
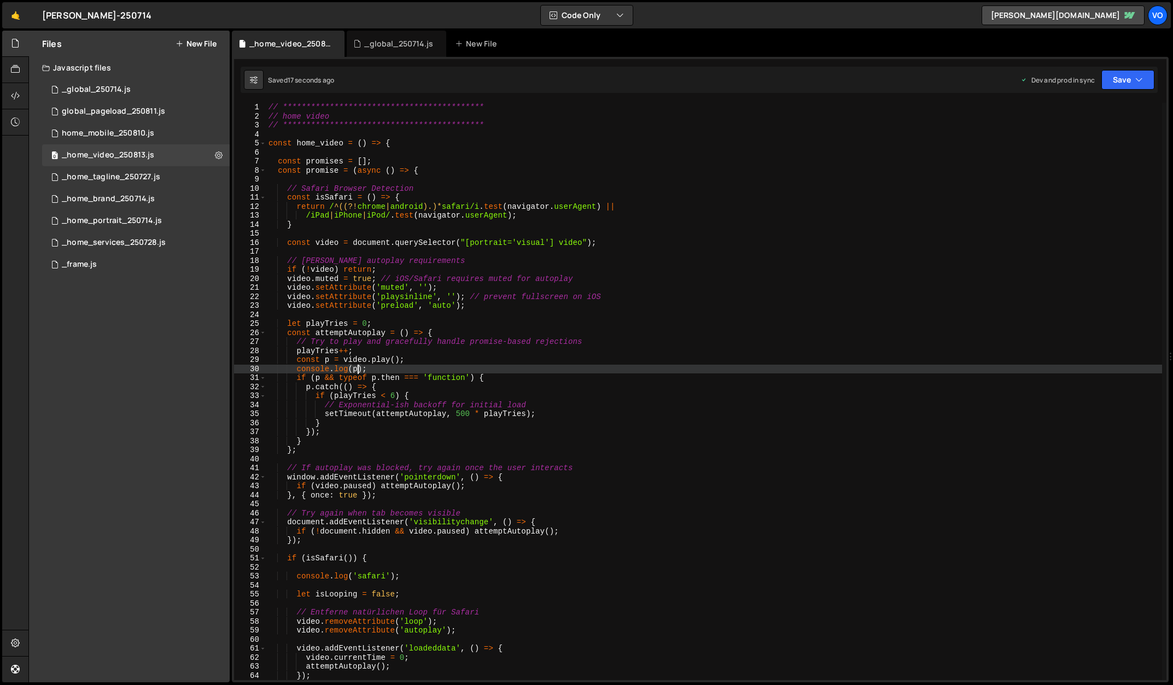
click at [356, 371] on div "**********" at bounding box center [713, 400] width 895 height 595
click at [385, 368] on div "**********" at bounding box center [713, 400] width 895 height 595
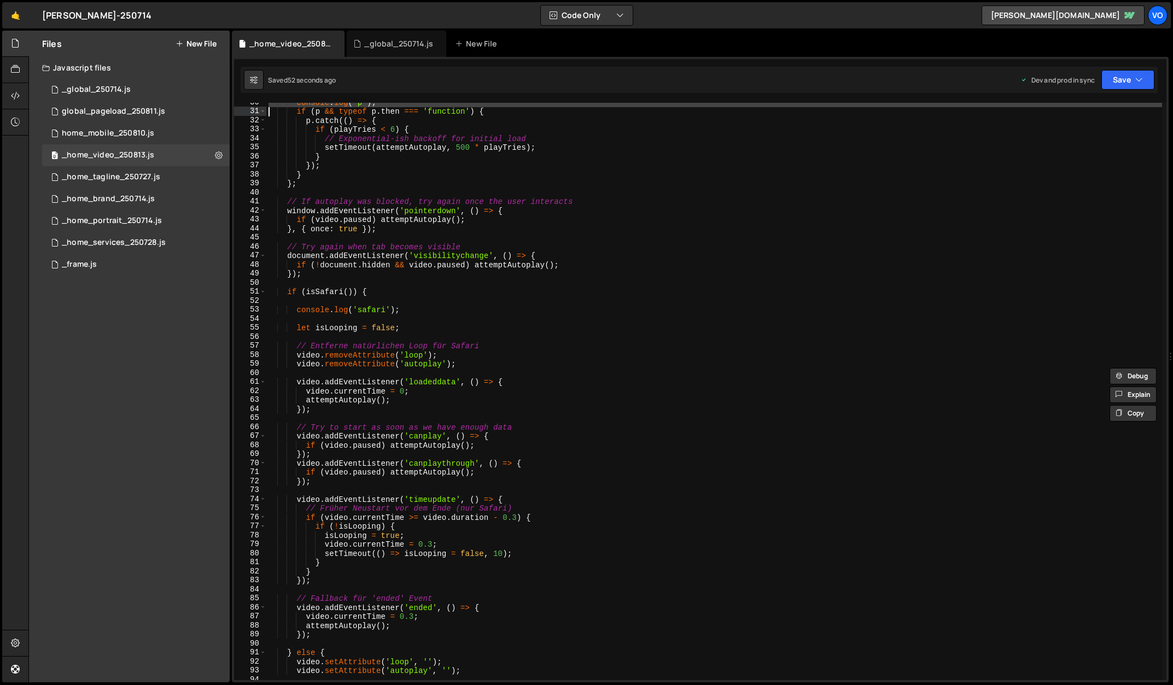
scroll to position [267, 0]
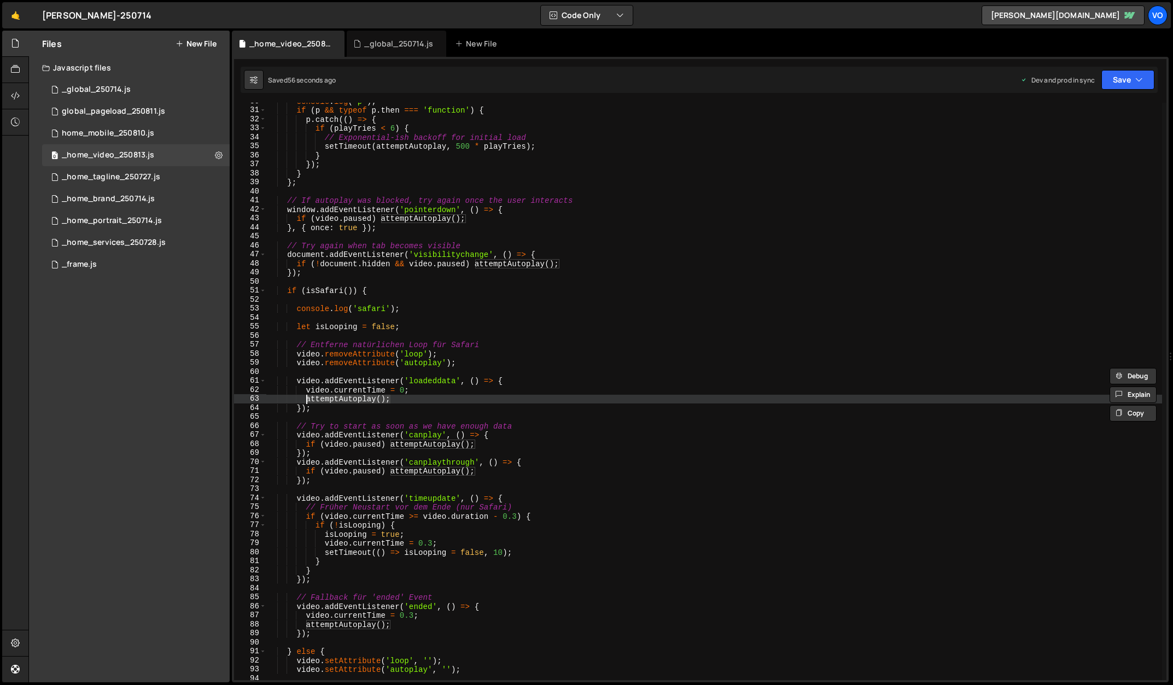
drag, startPoint x: 396, startPoint y: 398, endPoint x: 306, endPoint y: 398, distance: 89.6
click at [305, 398] on div "console . log ( 'p' ) ; if ( p && typeof p . then === 'function' ) { p . catch …" at bounding box center [713, 394] width 895 height 595
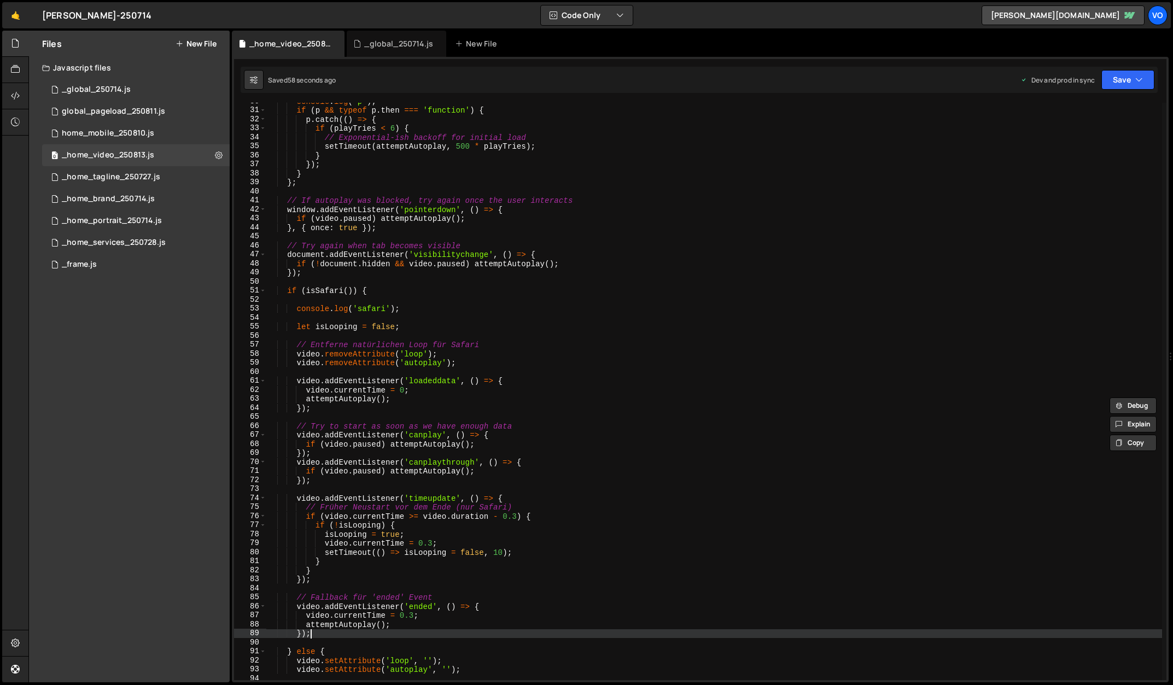
click at [319, 634] on div "console . log ( 'p' ) ; if ( p && typeof p . then === 'function' ) { p . catch …" at bounding box center [713, 394] width 895 height 595
type textarea "});"
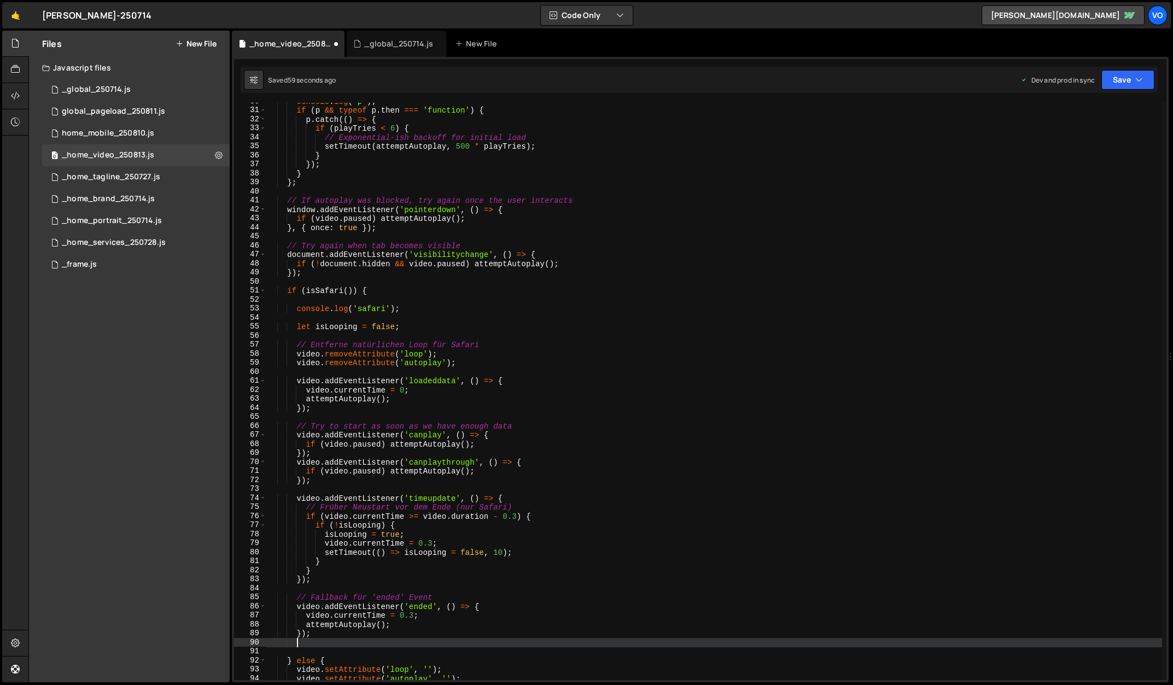
scroll to position [0, 1]
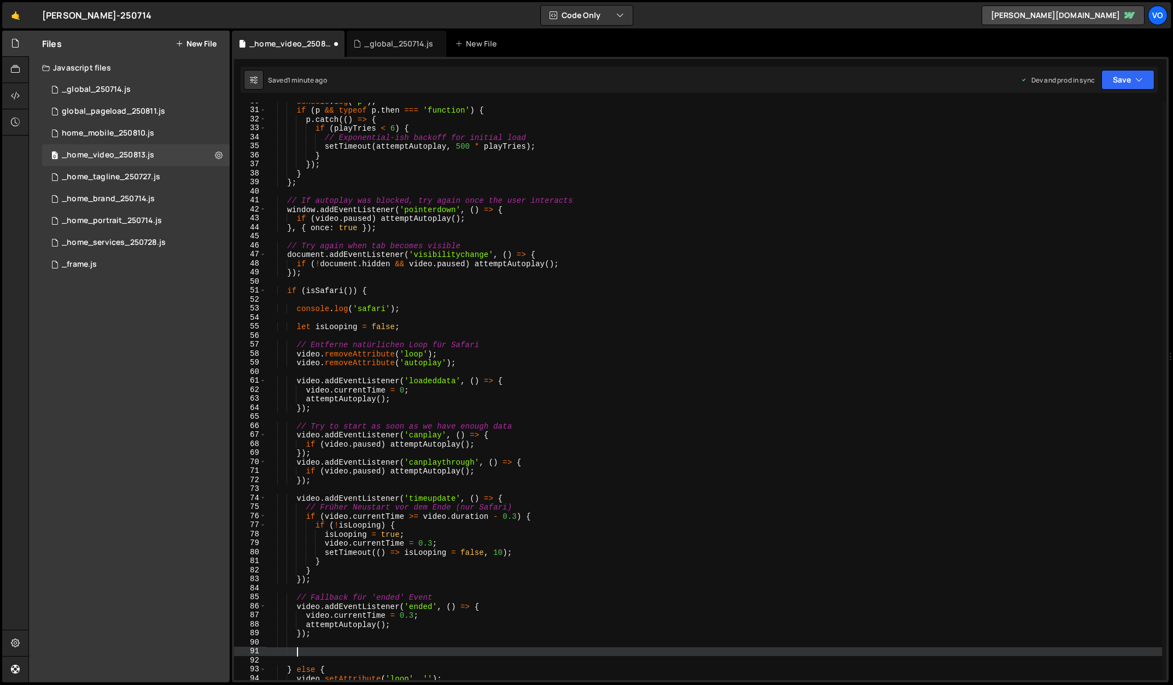
paste textarea "attemptAutoplay();"
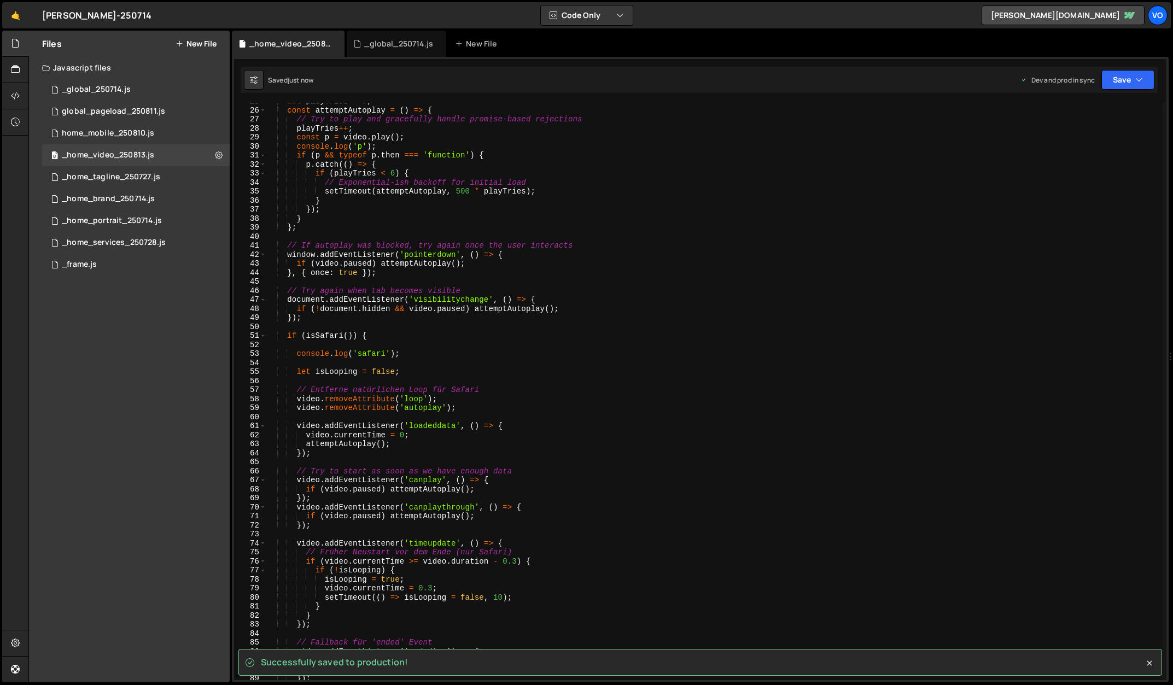
scroll to position [204, 0]
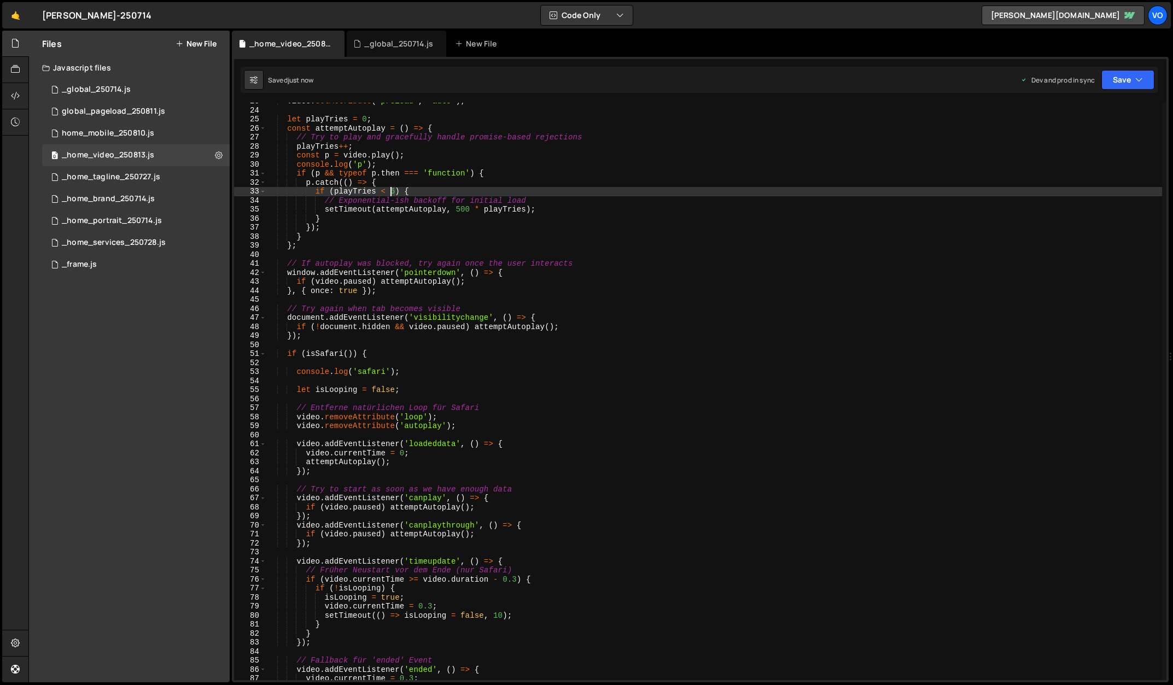
click at [390, 193] on div "video . setAttribute ( 'preload' , 'auto' ) ; let playTries = 0 ; const attempt…" at bounding box center [713, 394] width 895 height 595
click at [540, 163] on div "video . setAttribute ( 'preload' , 'auto' ) ; let playTries = 0 ; const attempt…" at bounding box center [713, 394] width 895 height 595
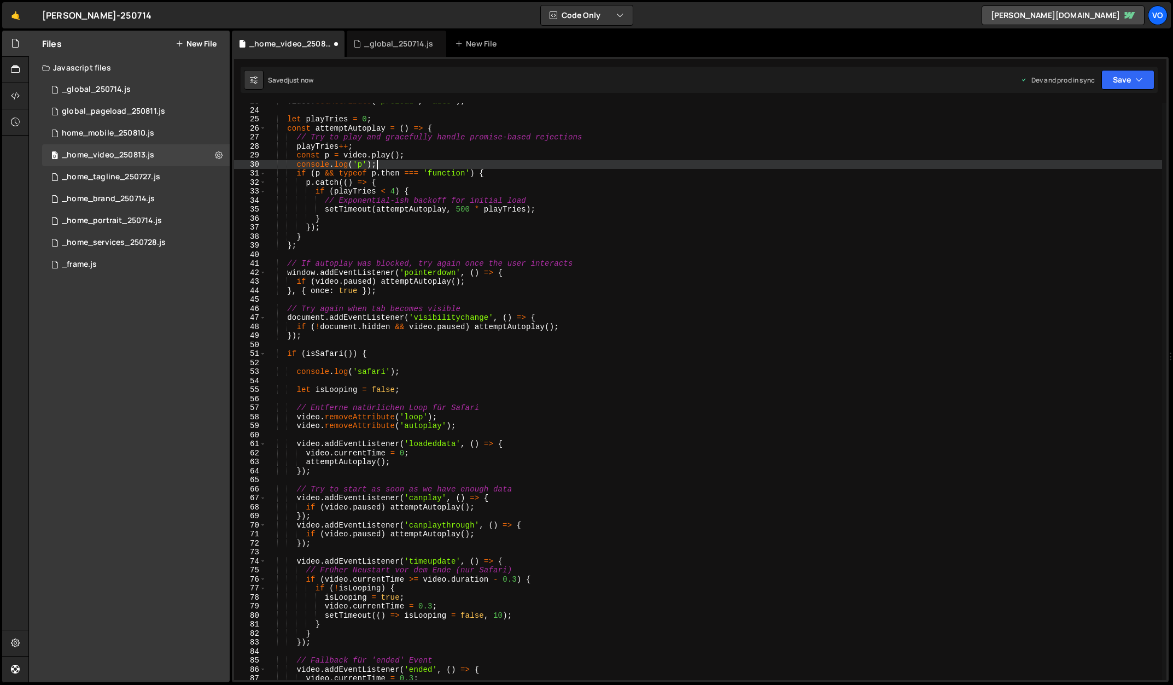
scroll to position [0, 7]
click at [462, 208] on div "video . setAttribute ( 'preload' , 'auto' ) ; let playTries = 0 ; const attempt…" at bounding box center [713, 394] width 895 height 595
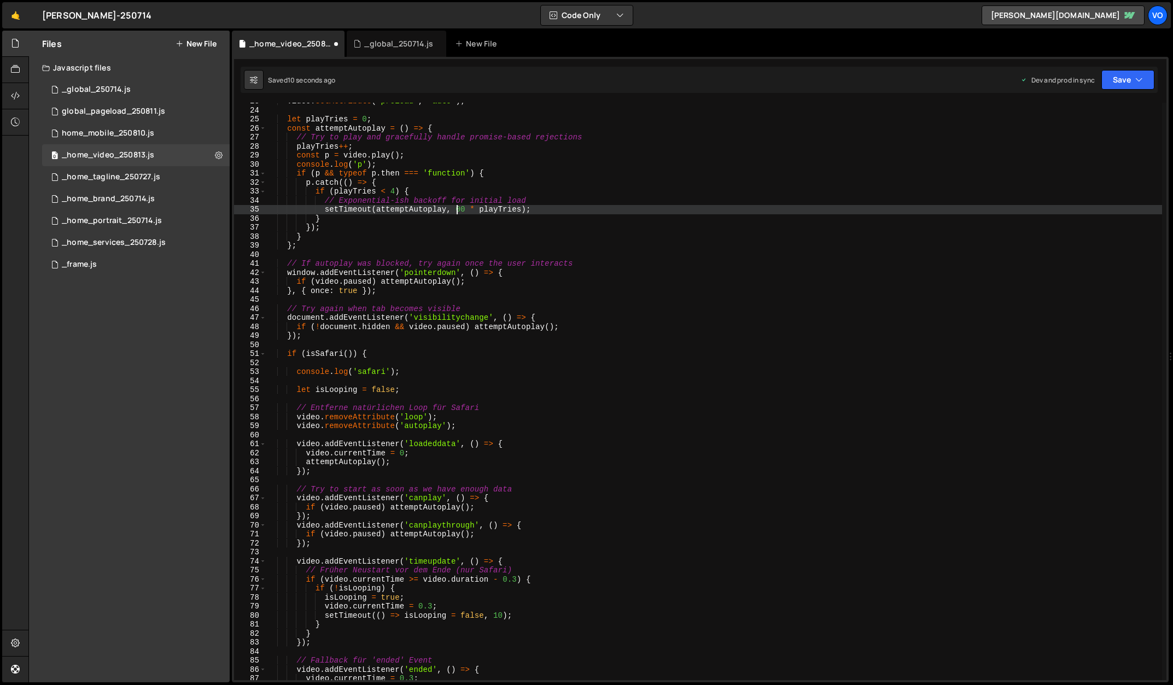
scroll to position [0, 13]
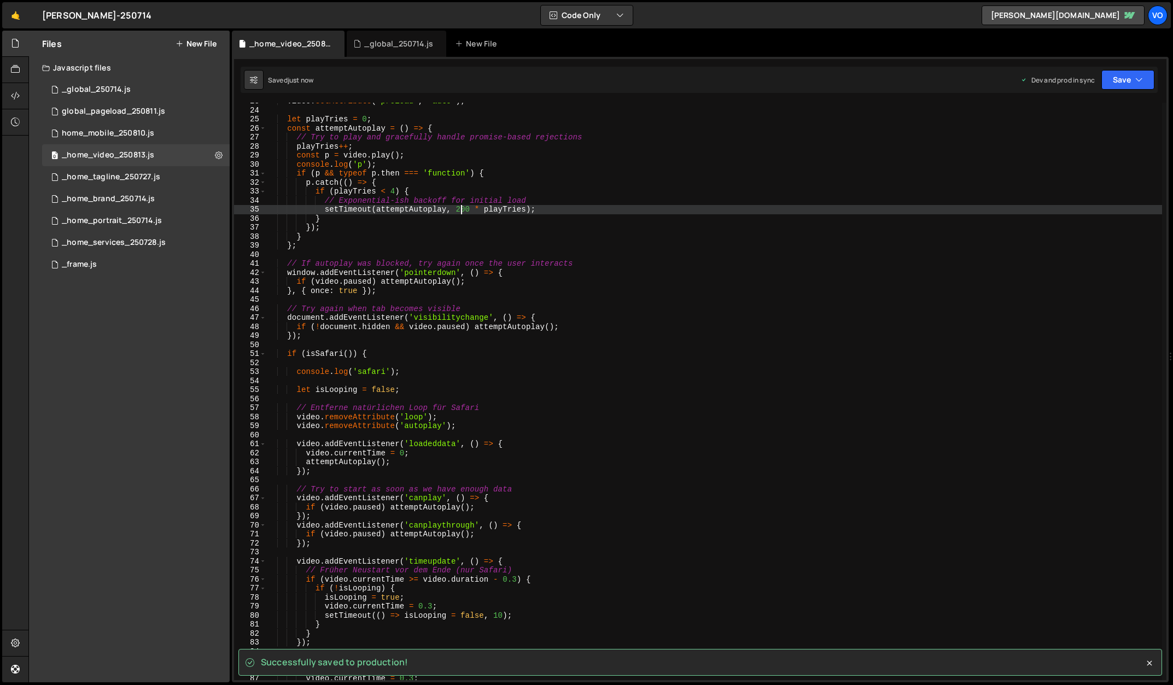
type textarea "setTimeout(attemptAutoplay, 200 * playTries);"
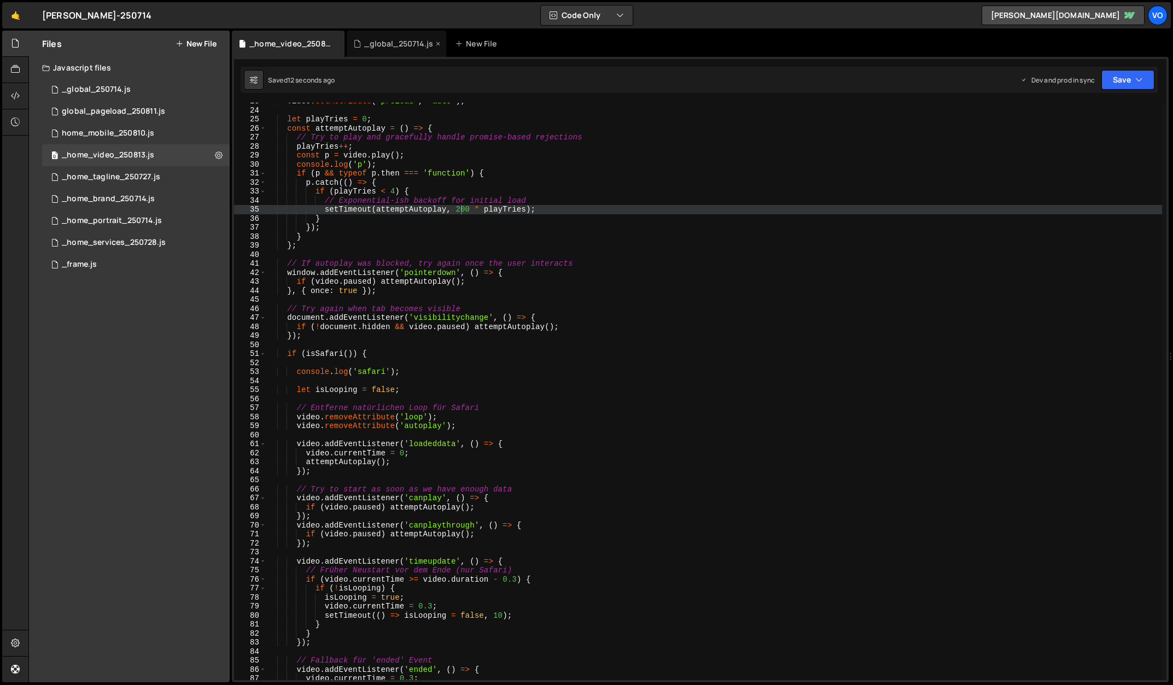
click at [390, 33] on div "_global_250714.js" at bounding box center [396, 44] width 99 height 26
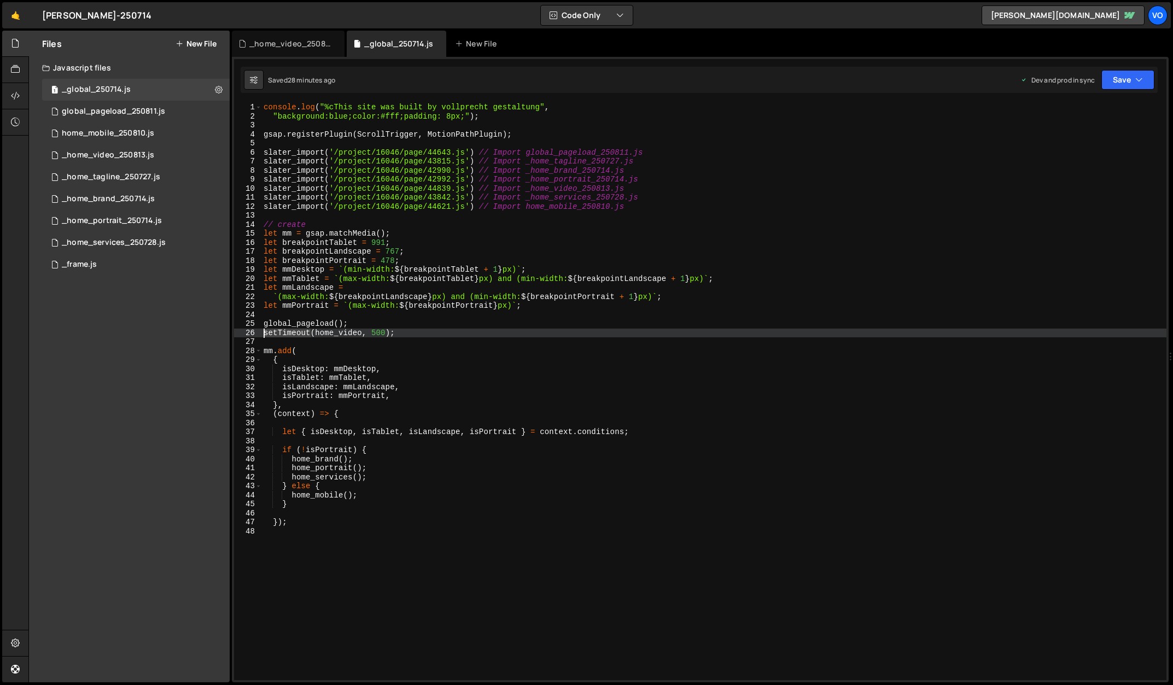
drag, startPoint x: 313, startPoint y: 332, endPoint x: 260, endPoint y: 333, distance: 52.5
click at [260, 333] on div "setTimeout(home_video, 500); 1 2 3 4 5 6 7 8 9 10 11 12 13 14 15 16 17 18 19 20…" at bounding box center [700, 391] width 932 height 577
type textarea "home_video();"
click at [297, 44] on div "_home_video_250813.js" at bounding box center [290, 43] width 82 height 11
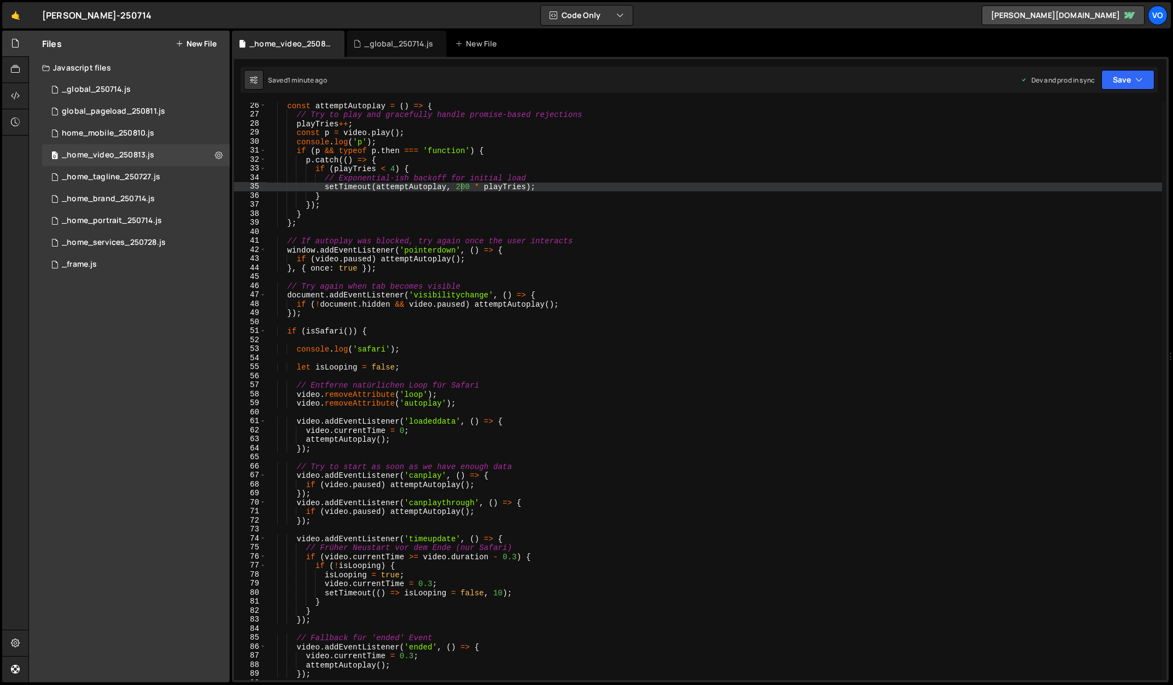
scroll to position [227, 0]
click at [421, 347] on div "const attemptAutoplay = ( ) => { // Try to play and gracefully handle promise-b…" at bounding box center [713, 398] width 895 height 595
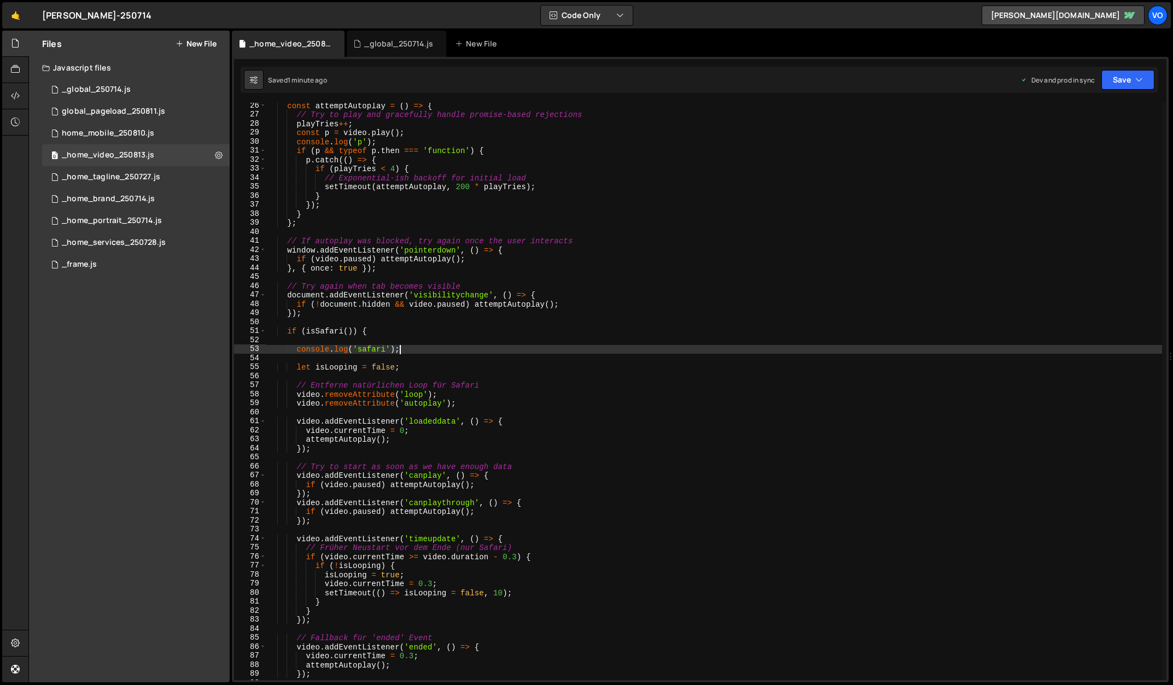
scroll to position [0, 9]
click at [421, 347] on div "const attemptAutoplay = ( ) => { // Try to play and gracefully handle promise-b…" at bounding box center [713, 398] width 895 height 595
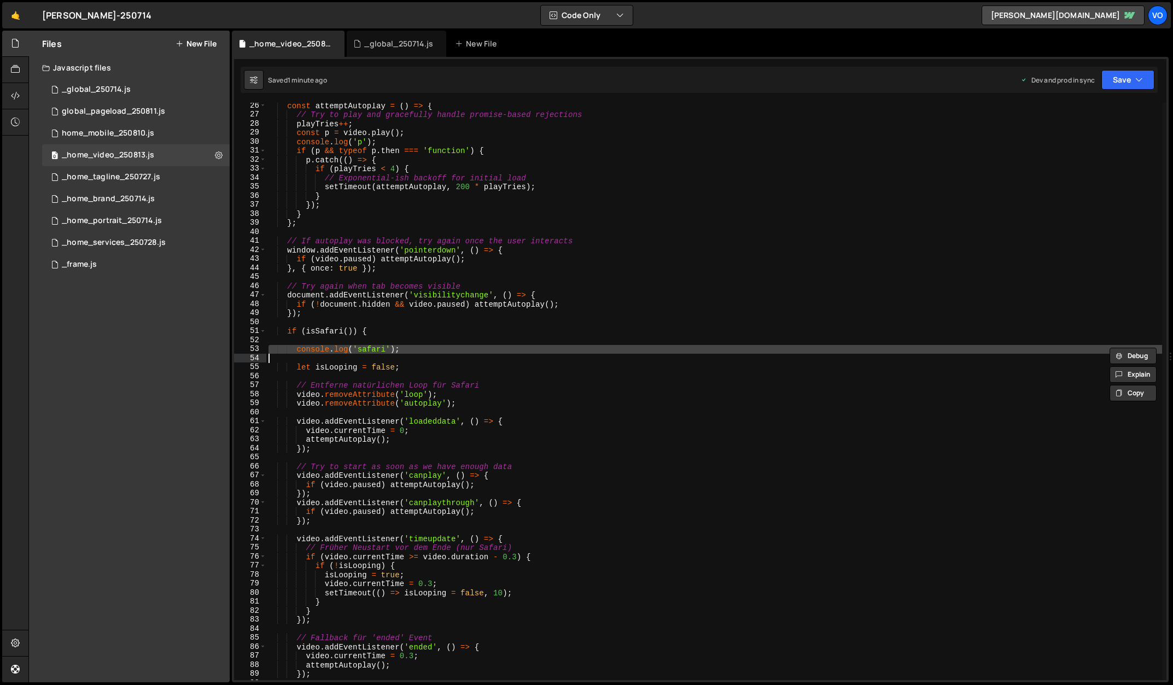
drag, startPoint x: 421, startPoint y: 347, endPoint x: 339, endPoint y: 354, distance: 82.8
click at [339, 354] on div "const attemptAutoplay = ( ) => { // Try to play and gracefully handle promise-b…" at bounding box center [713, 398] width 895 height 595
type textarea "console.log('safari');"
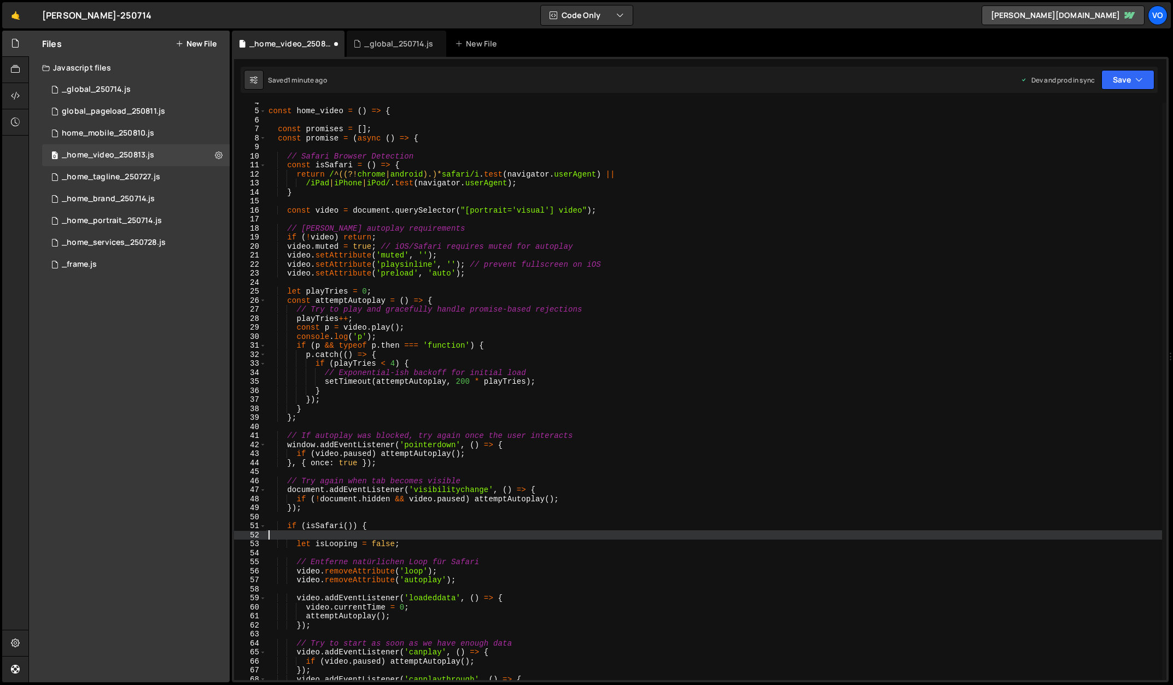
scroll to position [32, 0]
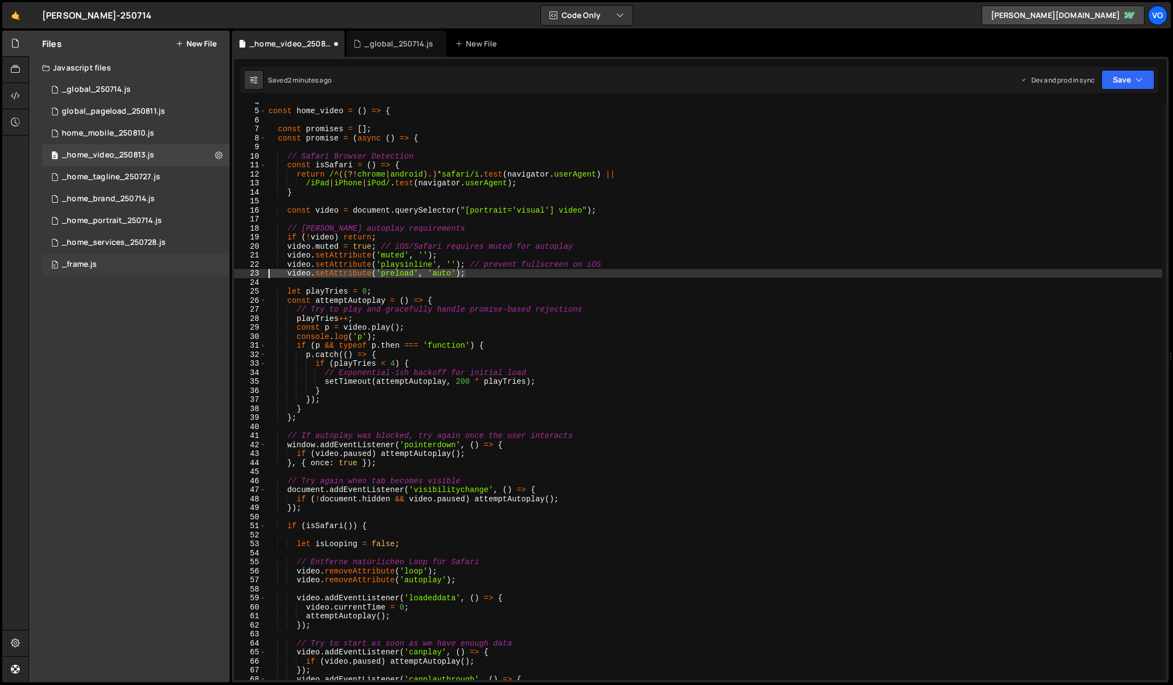
drag, startPoint x: 478, startPoint y: 271, endPoint x: 206, endPoint y: 271, distance: 271.7
click at [206, 271] on div "Files New File Javascript files 1 _global_250714.js 0 0 global_pageload_250811.…" at bounding box center [600, 357] width 1144 height 652
type textarea "video.setAttribute('preload', 'auto');"
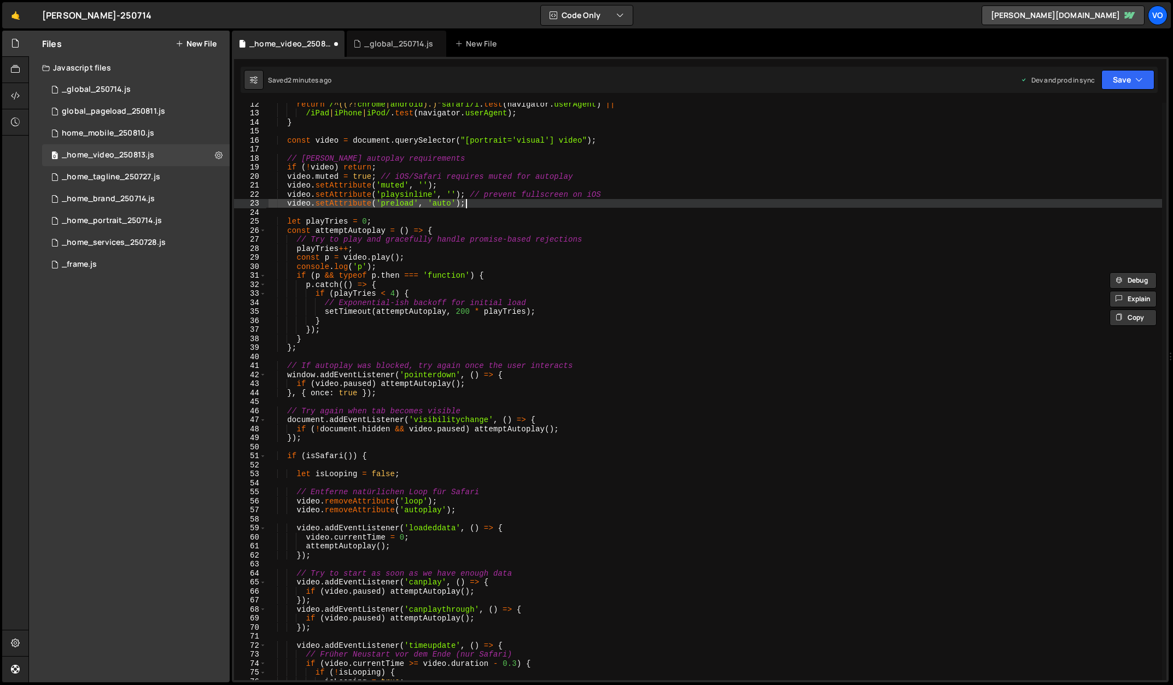
scroll to position [103, 0]
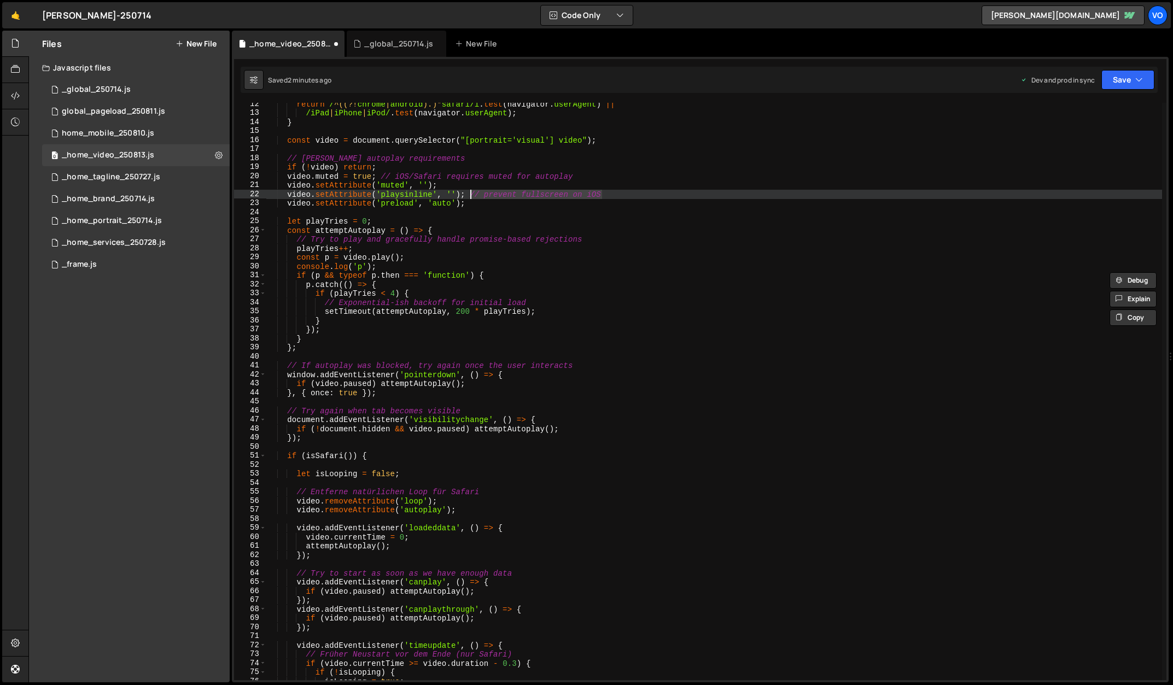
drag, startPoint x: 617, startPoint y: 191, endPoint x: 471, endPoint y: 193, distance: 146.5
click at [471, 193] on div "return / ^((?! chrome | android ).)* safari/i . test ( navigator . userAgent ) …" at bounding box center [713, 396] width 895 height 595
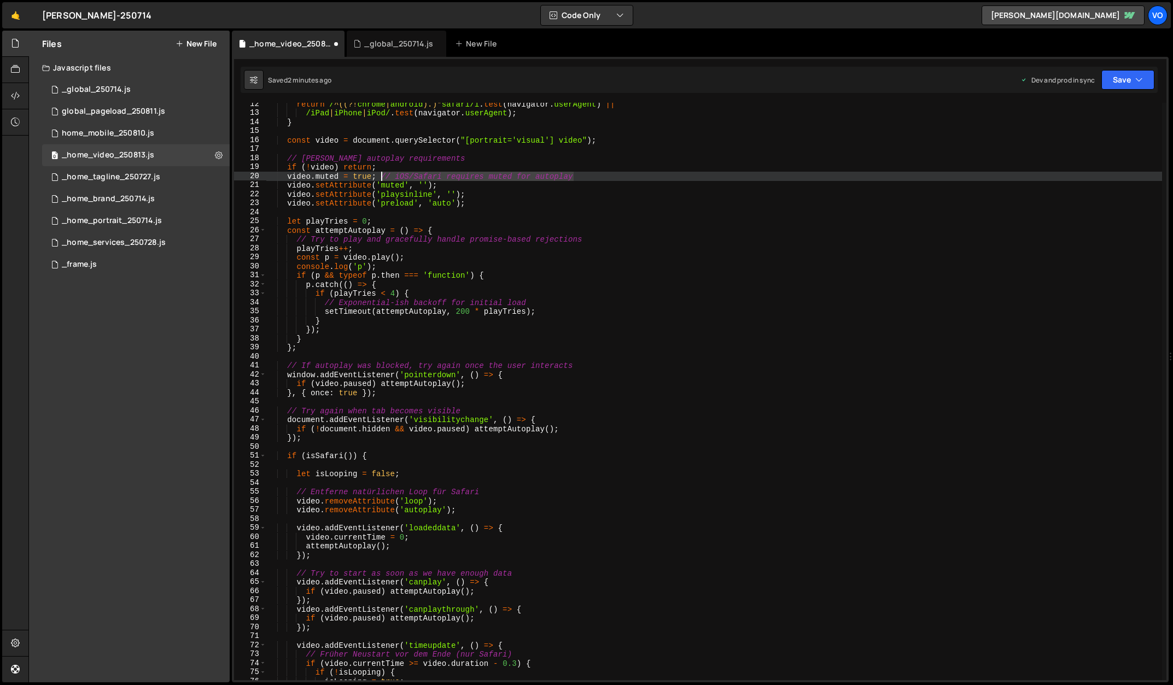
drag, startPoint x: 598, startPoint y: 174, endPoint x: 382, endPoint y: 178, distance: 216.0
click at [382, 178] on div "return / ^((?! chrome | android ).)* safari/i . test ( navigator . userAgent ) …" at bounding box center [713, 396] width 895 height 595
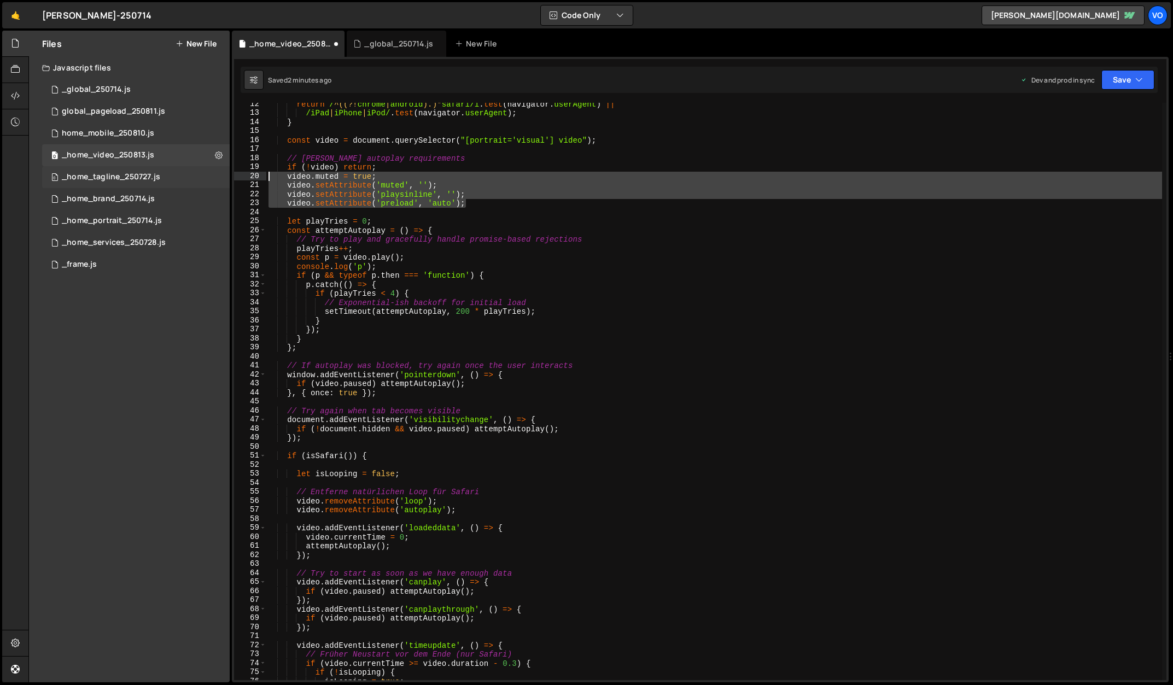
drag, startPoint x: 483, startPoint y: 204, endPoint x: 196, endPoint y: 179, distance: 288.0
click at [196, 179] on div "Files New File Javascript files 1 _global_250714.js 0 0 global_pageload_250811.…" at bounding box center [600, 357] width 1144 height 652
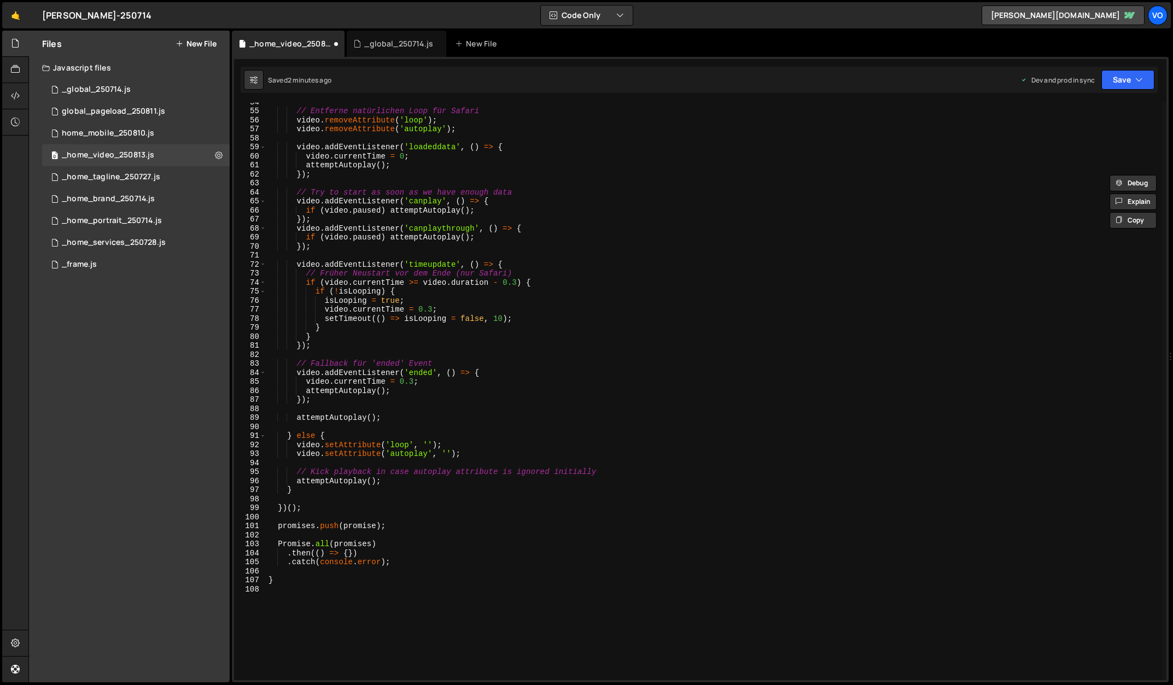
scroll to position [505, 0]
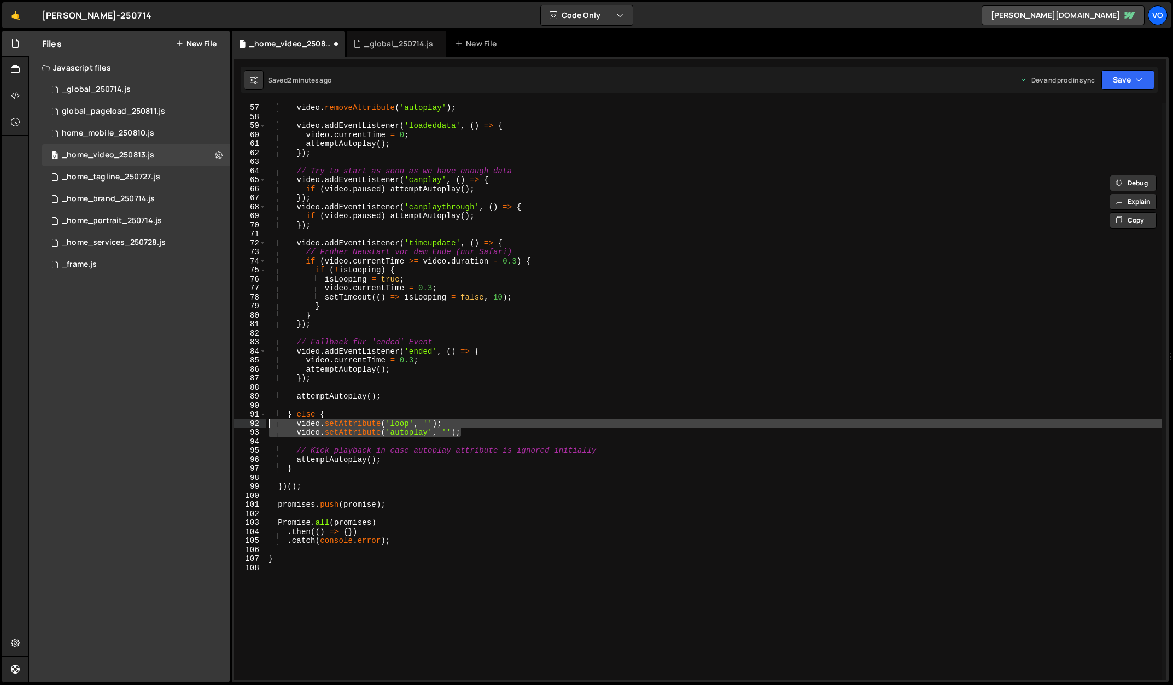
drag, startPoint x: 474, startPoint y: 432, endPoint x: 241, endPoint y: 423, distance: 233.6
click at [241, 423] on div "video.muted = true; video.setAttribute('muted', ''); 56 57 58 59 60 61 62 63 64…" at bounding box center [700, 391] width 932 height 577
type textarea "video.setAttribute('loop', ''); video.setAttribute('autoplay', '');"
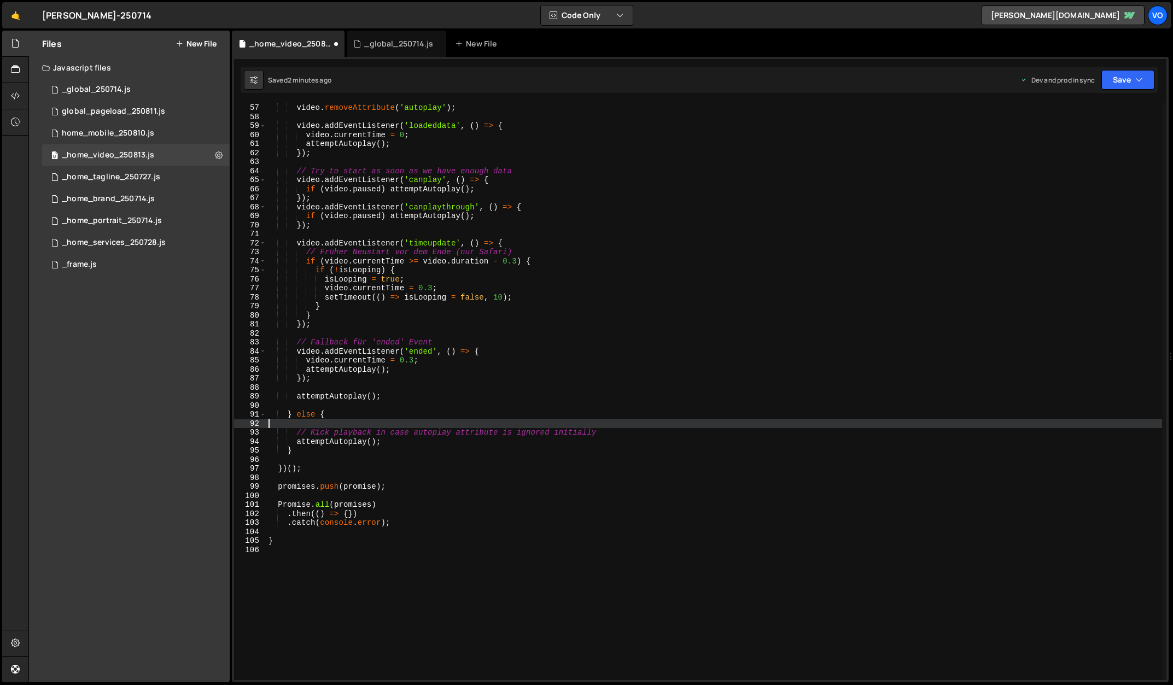
click at [324, 426] on div "video . removeAttribute ( 'loop' ) ; video . removeAttribute ( 'autoplay' ) ; v…" at bounding box center [713, 391] width 895 height 595
drag, startPoint x: 618, startPoint y: 423, endPoint x: 197, endPoint y: 420, distance: 420.4
click at [197, 420] on div "Files New File Javascript files 1 _global_250714.js 0 0 global_pageload_250811.…" at bounding box center [600, 357] width 1144 height 652
type textarea "// Kick playback in case autoplay attribute is ignored initially"
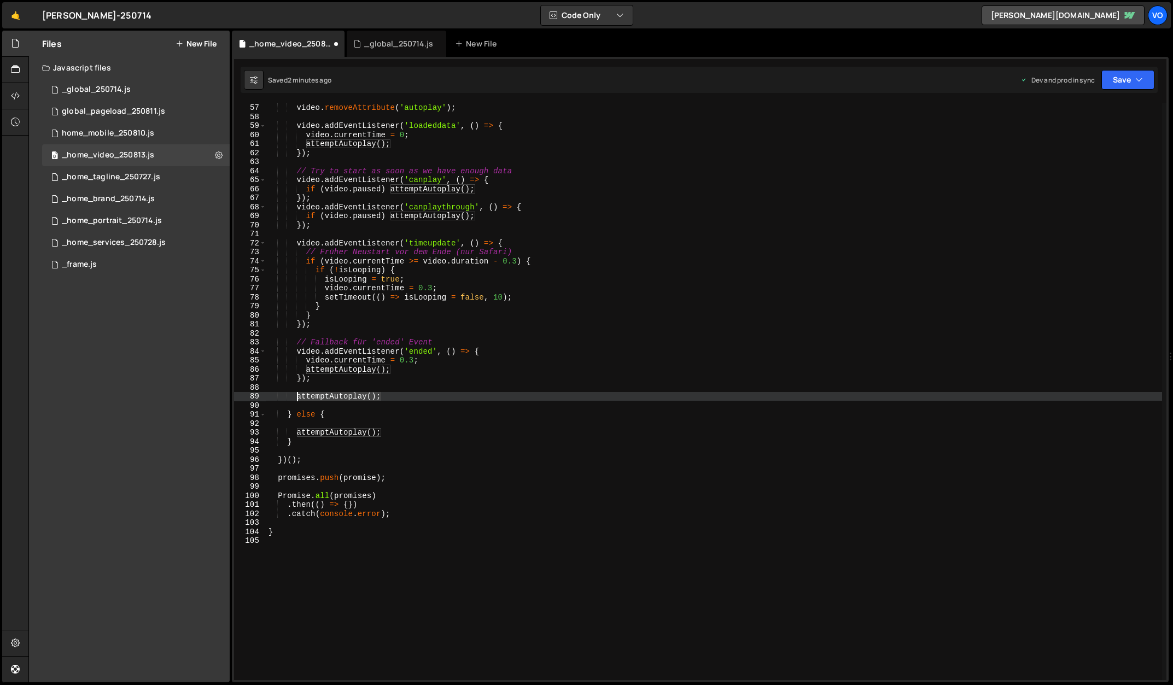
drag, startPoint x: 390, startPoint y: 396, endPoint x: 296, endPoint y: 397, distance: 94.0
click at [296, 397] on div "video . removeAttribute ( 'loop' ) ; video . removeAttribute ( 'autoplay' ) ; v…" at bounding box center [713, 391] width 895 height 595
click at [301, 442] on div "video . removeAttribute ( 'loop' ) ; video . removeAttribute ( 'autoplay' ) ; v…" at bounding box center [713, 391] width 895 height 595
type textarea "}"
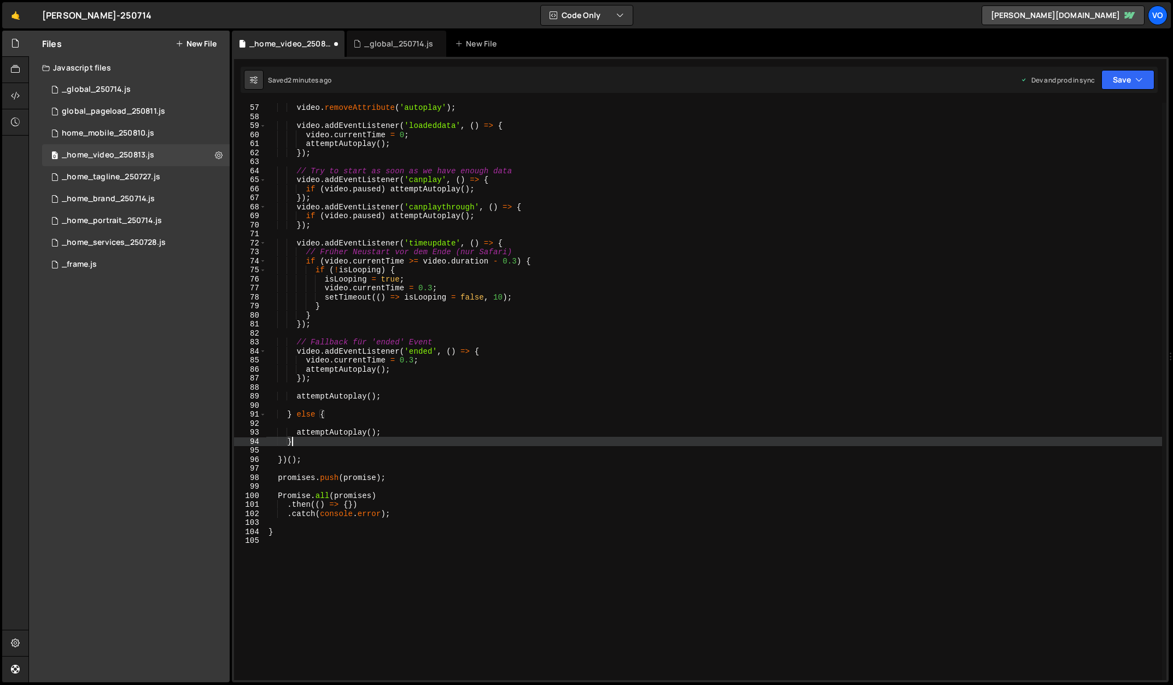
scroll to position [0, 1]
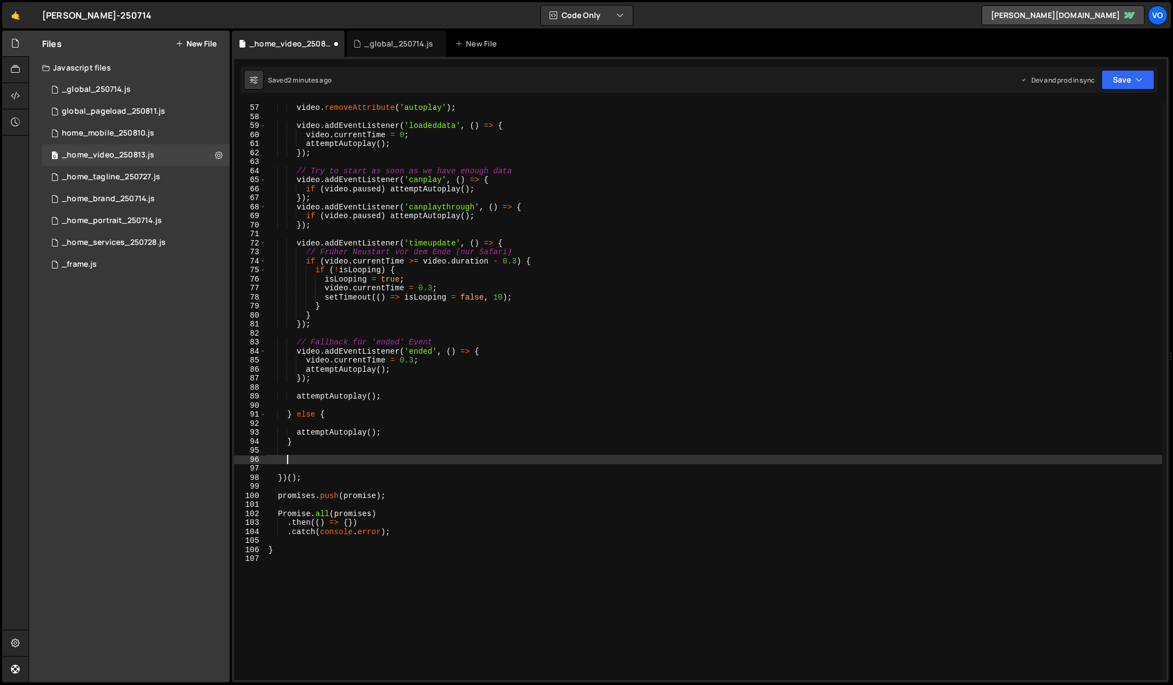
paste textarea "attemptAutoplay();"
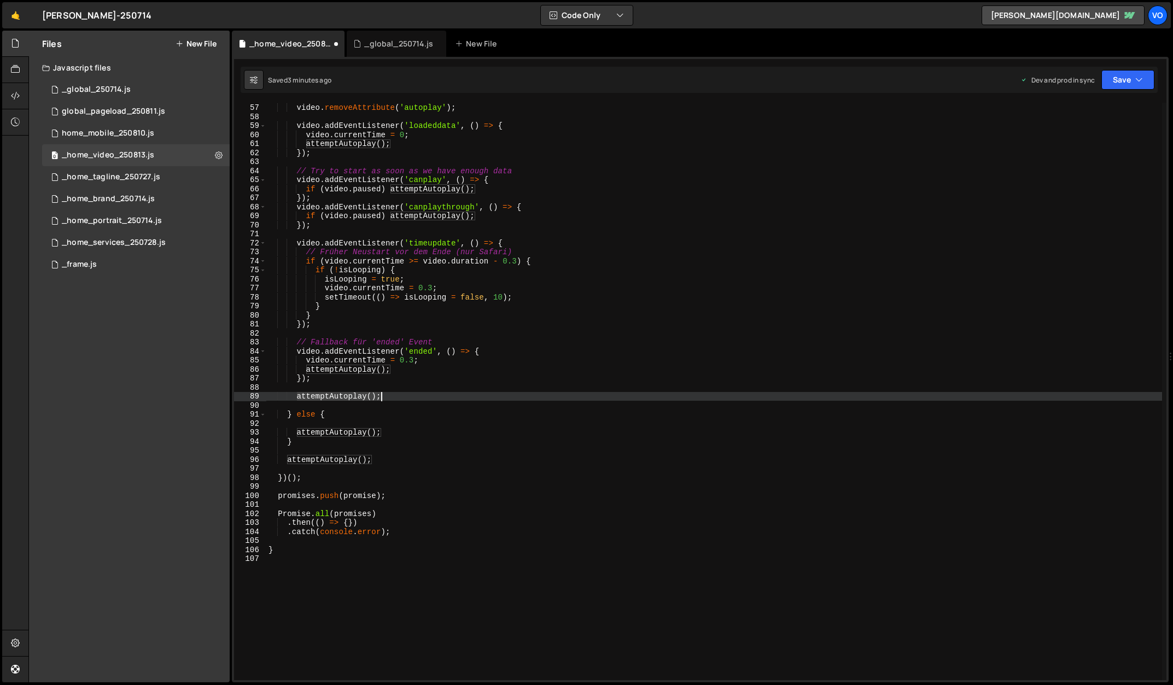
drag, startPoint x: 296, startPoint y: 395, endPoint x: 408, endPoint y: 397, distance: 112.1
click at [408, 397] on div "video . removeAttribute ( 'loop' ) ; video . removeAttribute ( 'autoplay' ) ; v…" at bounding box center [713, 391] width 895 height 595
type textarea "attemptAutoplay();"
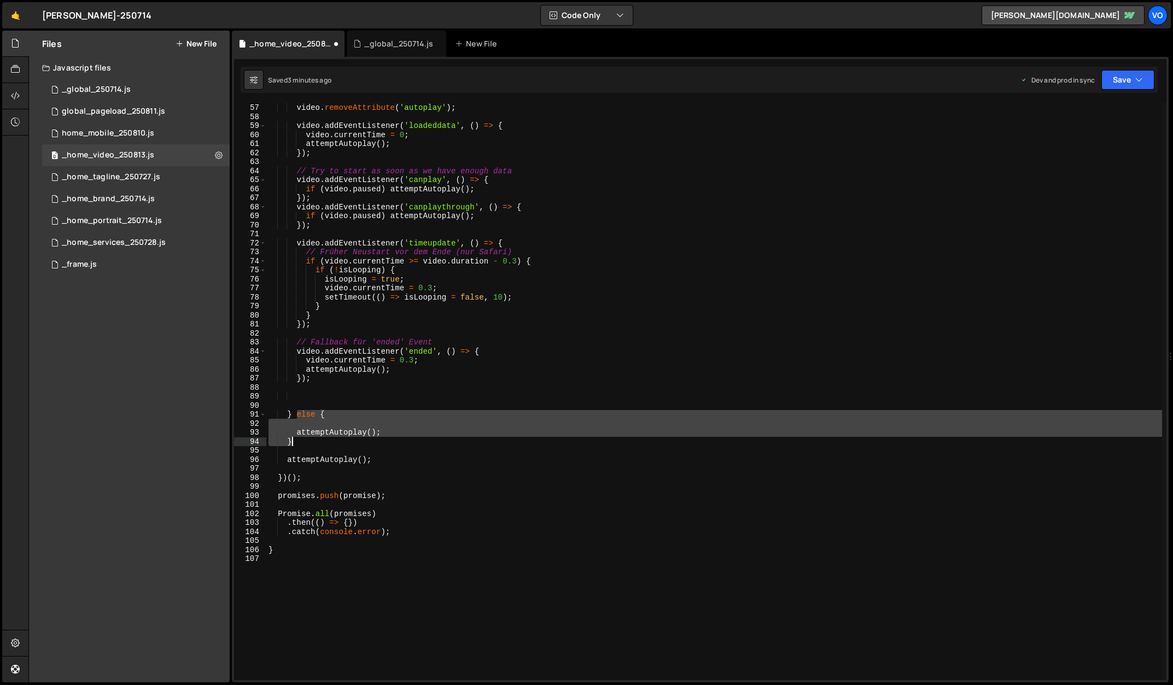
drag, startPoint x: 296, startPoint y: 414, endPoint x: 310, endPoint y: 444, distance: 33.0
click at [310, 444] on div "video . removeAttribute ( 'loop' ) ; video . removeAttribute ( 'autoplay' ) ; v…" at bounding box center [713, 391] width 895 height 595
type textarea "}"
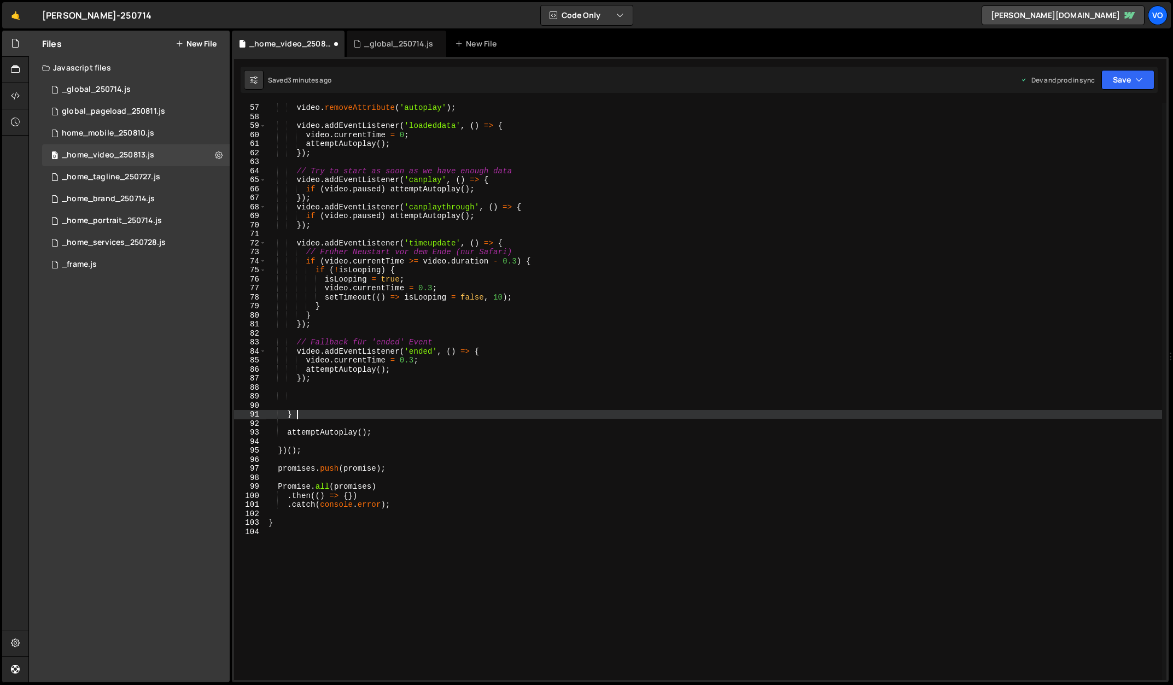
click at [320, 399] on div "video . removeAttribute ( 'loop' ) ; video . removeAttribute ( 'autoplay' ) ; v…" at bounding box center [713, 391] width 895 height 595
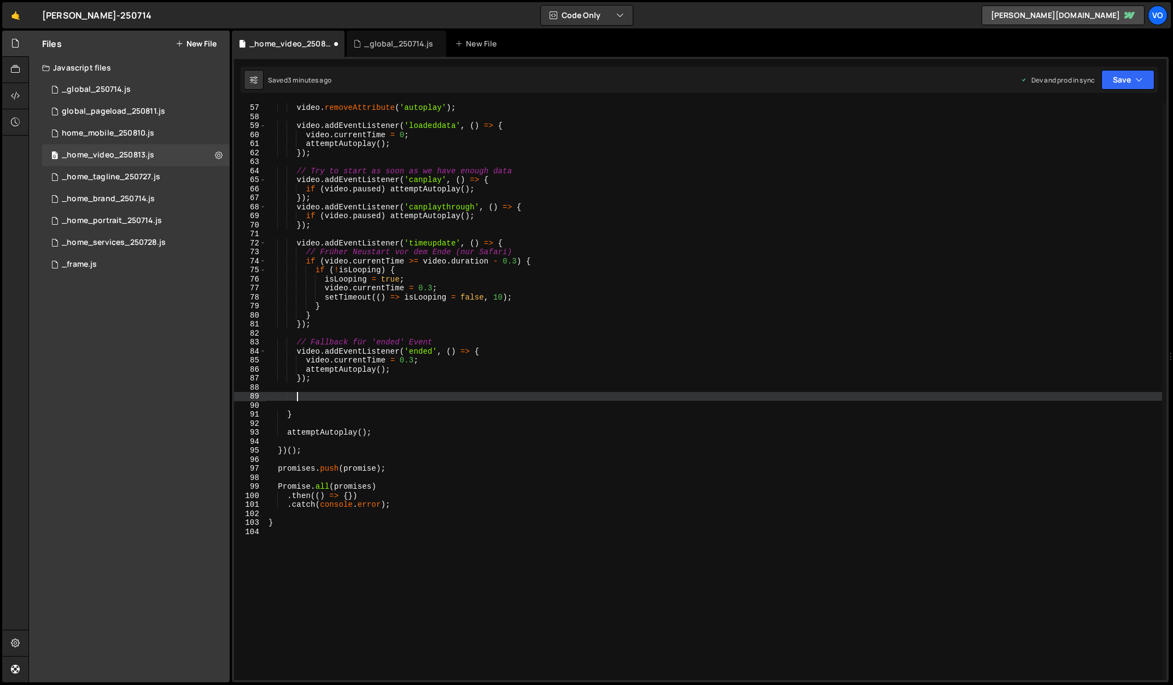
click at [321, 399] on div "video . removeAttribute ( 'loop' ) ; video . removeAttribute ( 'autoplay' ) ; v…" at bounding box center [713, 391] width 895 height 595
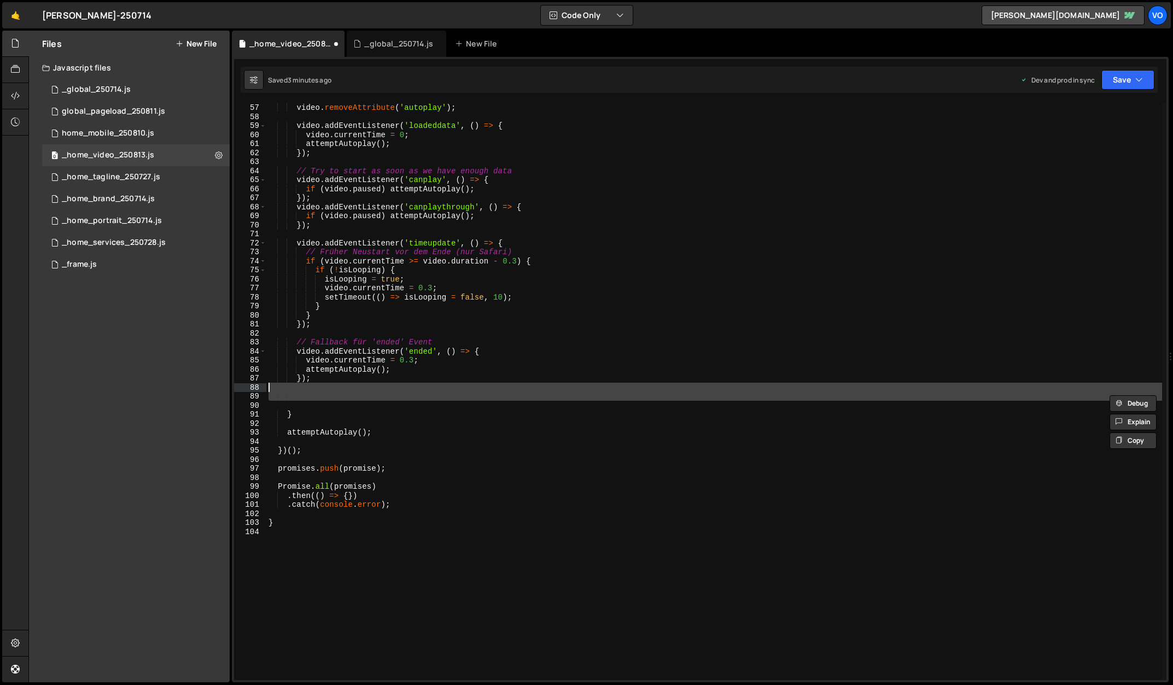
drag, startPoint x: 321, startPoint y: 399, endPoint x: 313, endPoint y: 387, distance: 14.3
click at [313, 387] on div "video . removeAttribute ( 'loop' ) ; video . removeAttribute ( 'autoplay' ) ; v…" at bounding box center [713, 391] width 895 height 595
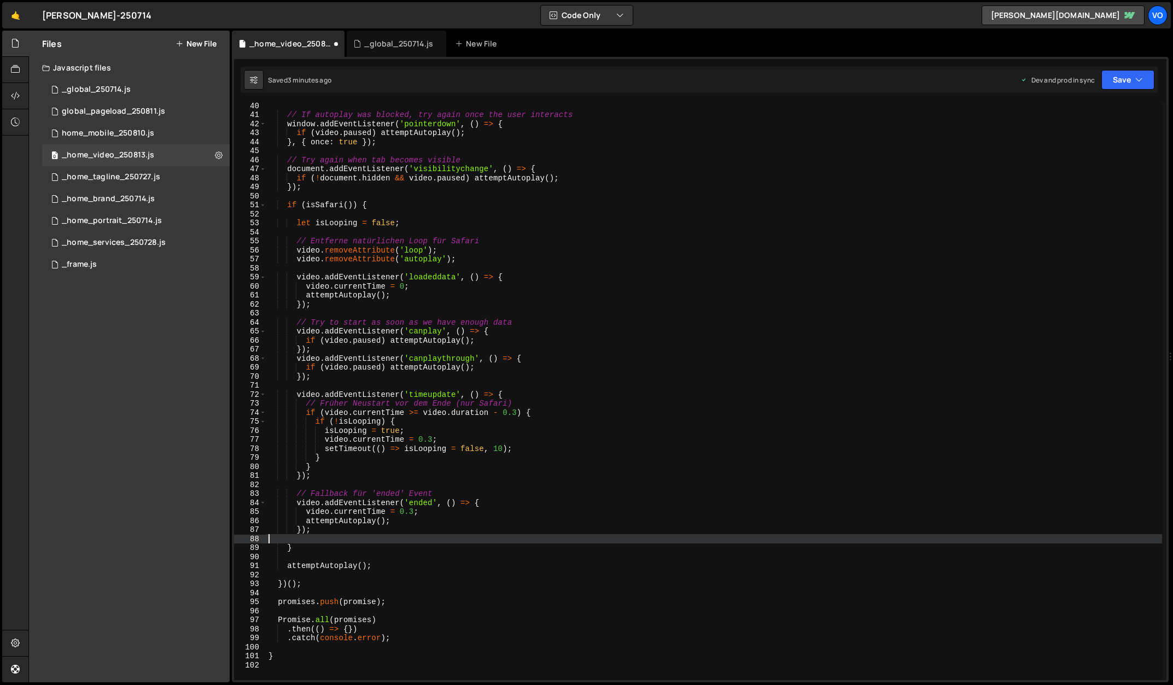
scroll to position [351, 0]
click at [391, 44] on div "_global_250714.js" at bounding box center [398, 43] width 69 height 11
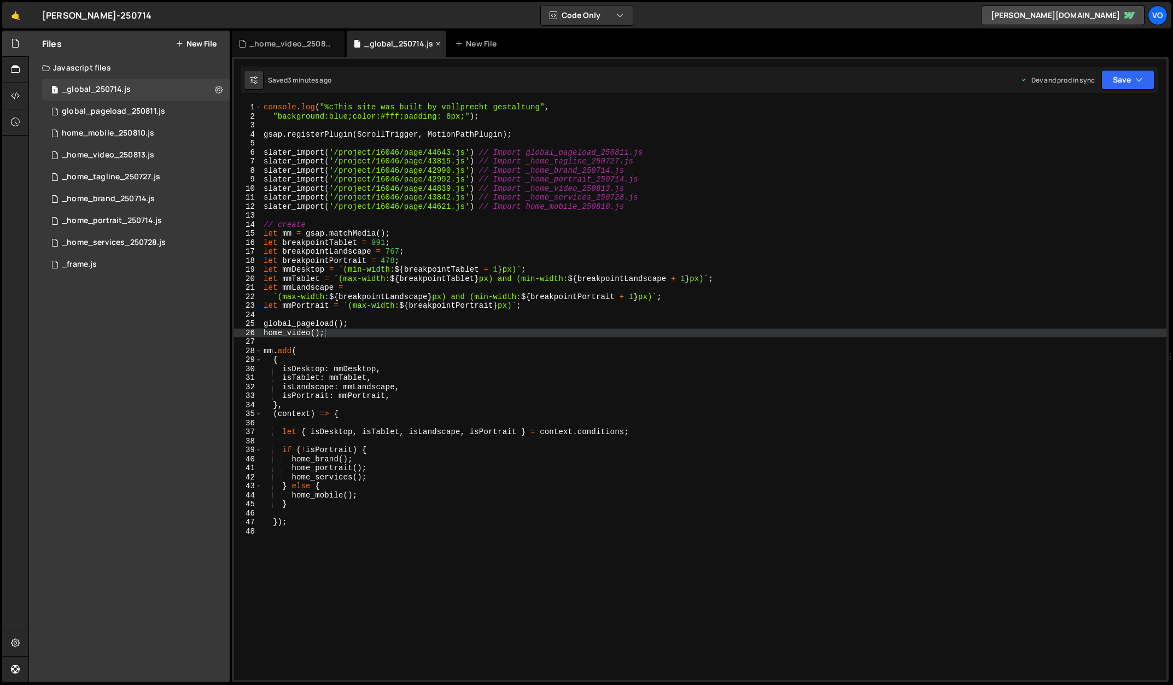
click at [437, 43] on icon at bounding box center [438, 43] width 8 height 11
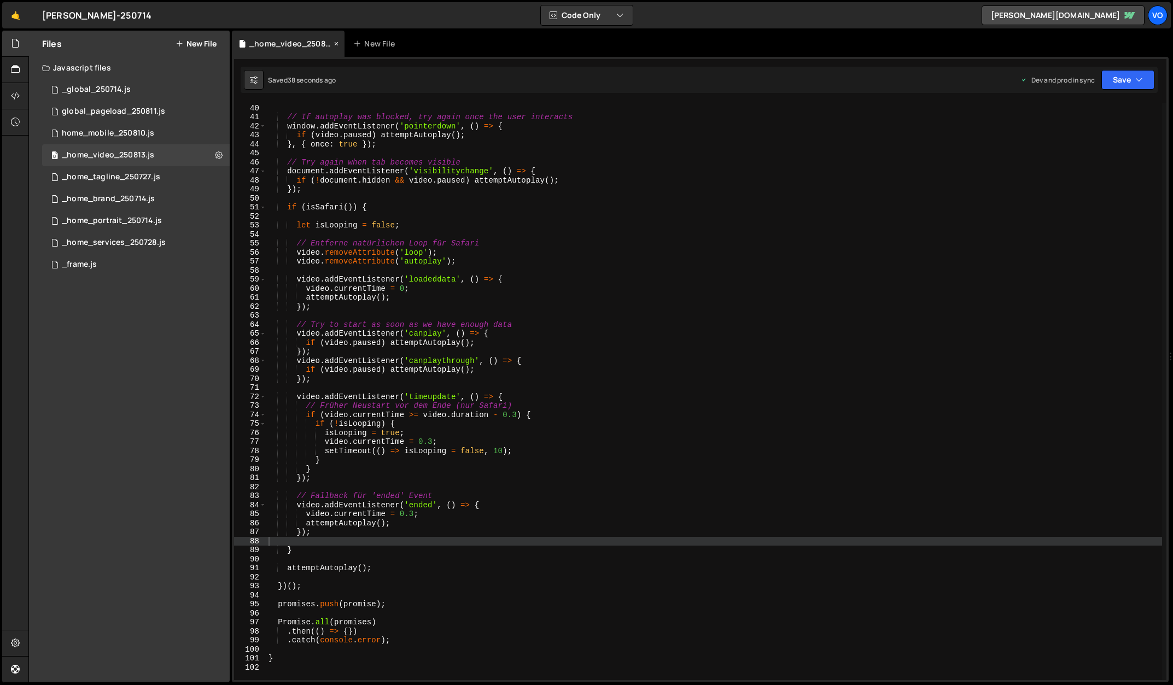
click at [337, 44] on icon at bounding box center [336, 43] width 8 height 11
